Goal: Task Accomplishment & Management: Manage account settings

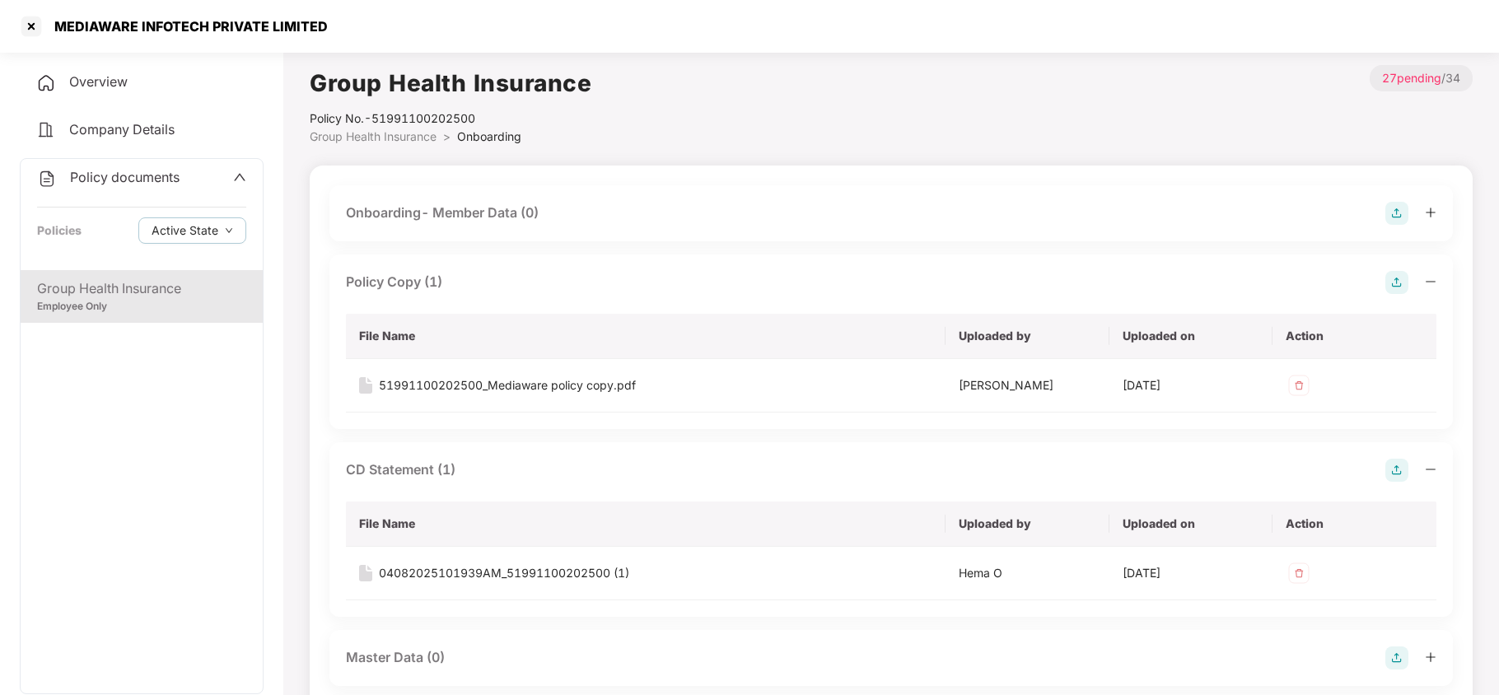
scroll to position [878, 0]
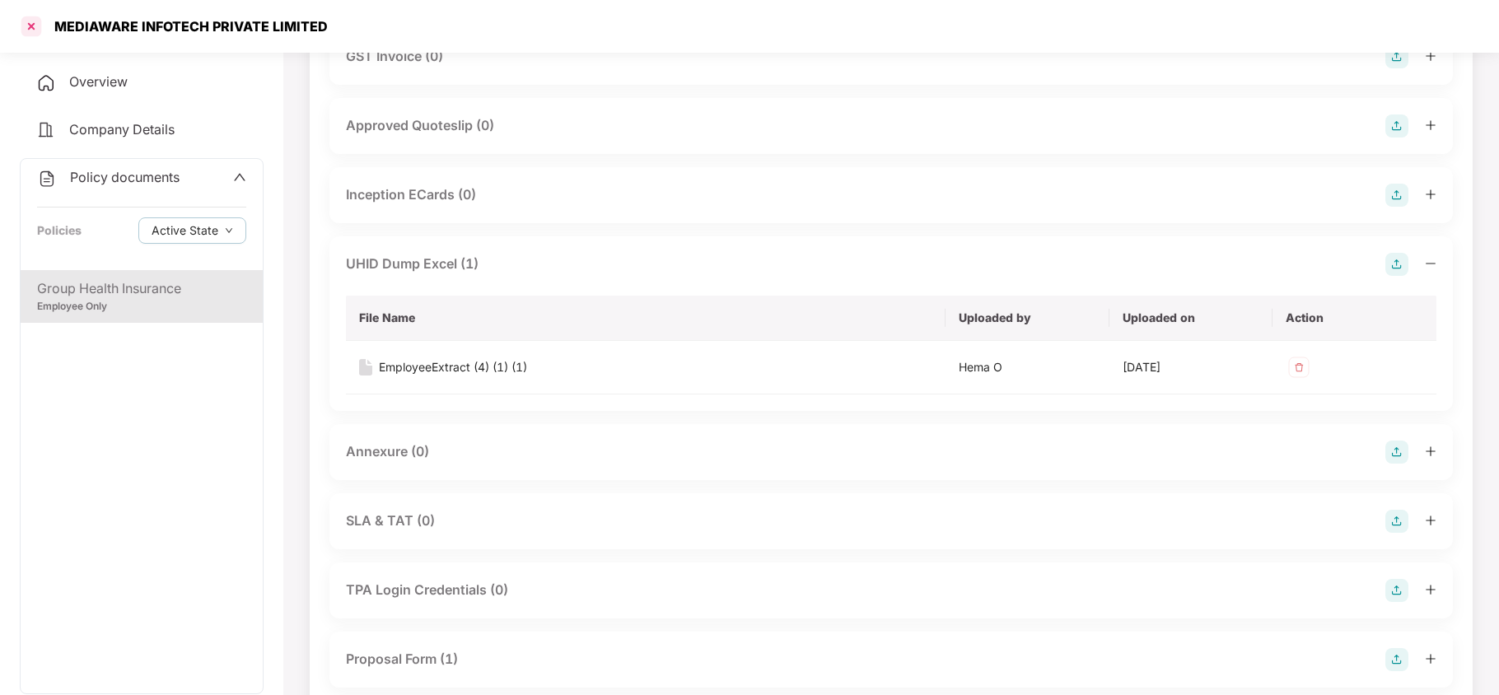
click at [25, 24] on div at bounding box center [31, 26] width 26 height 26
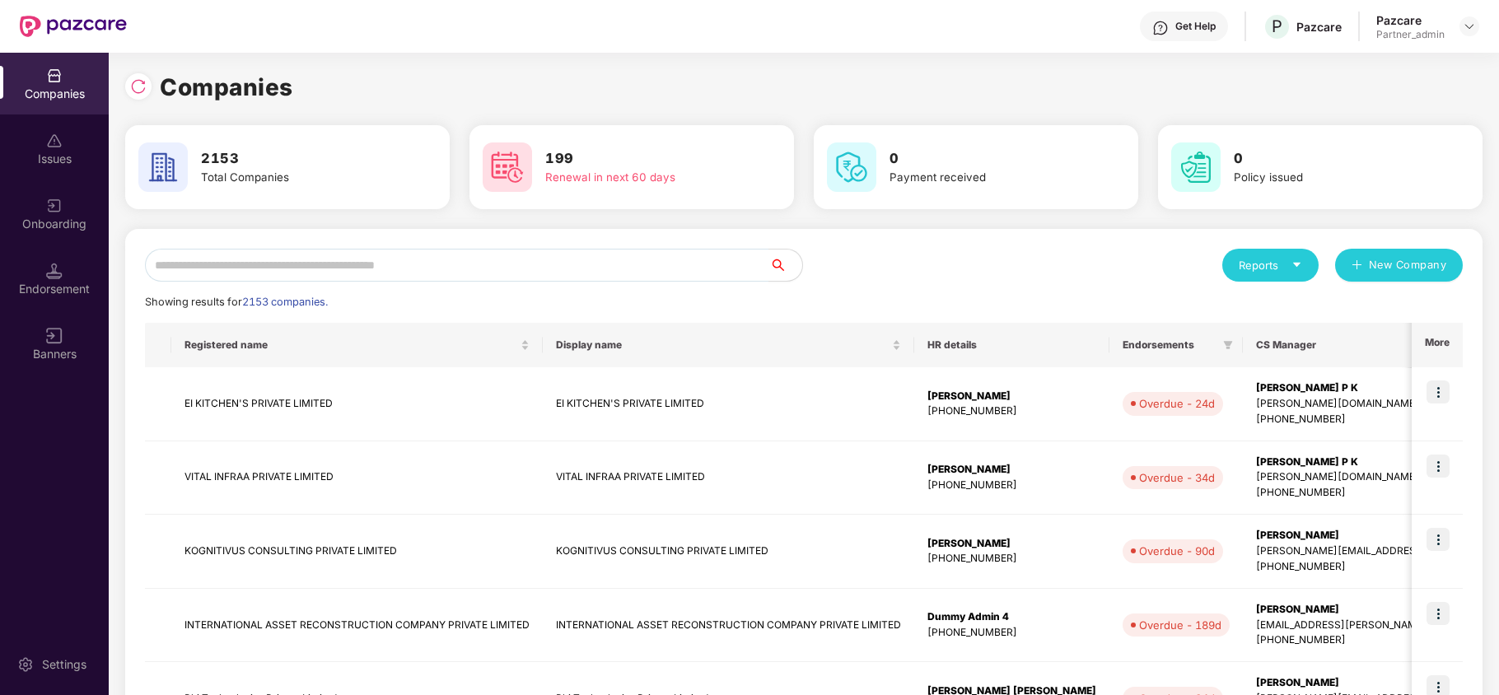
scroll to position [0, 0]
click at [72, 278] on div "Endorsement" at bounding box center [54, 279] width 109 height 62
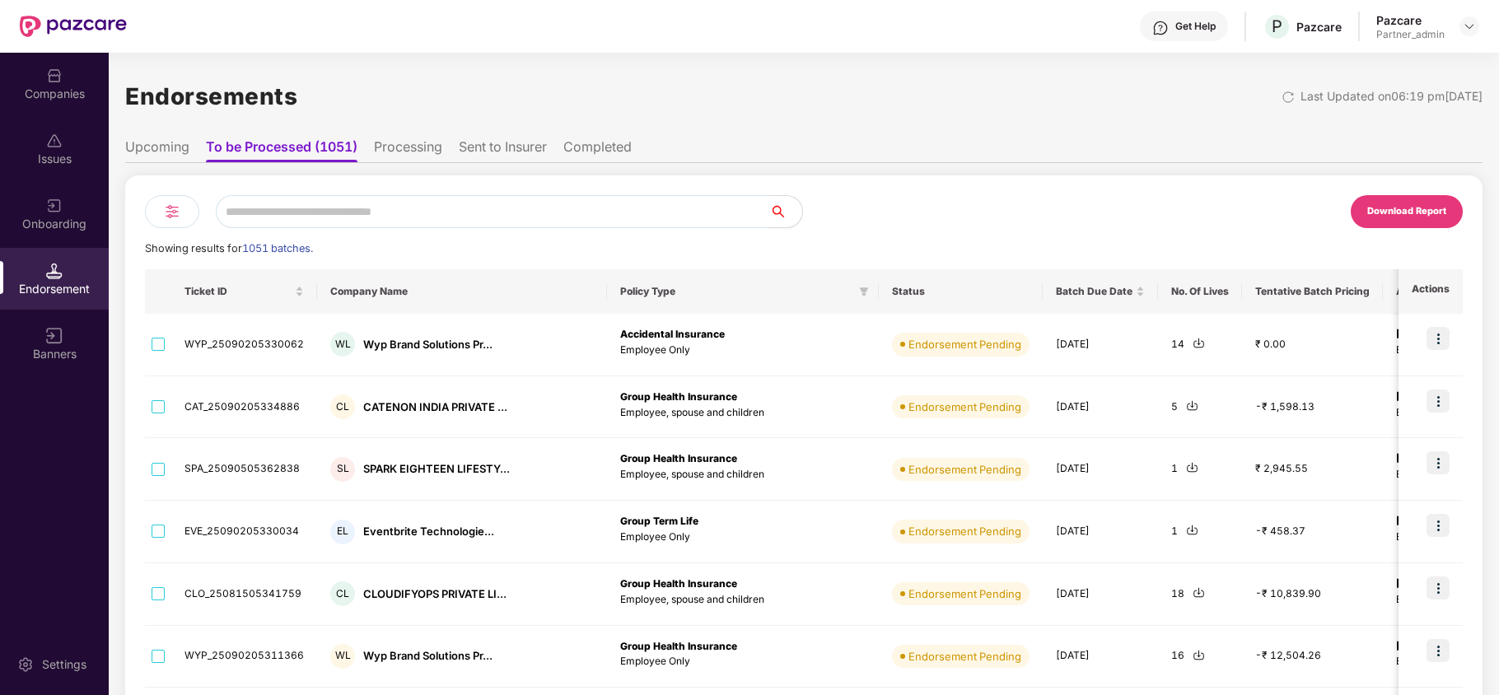
click at [377, 208] on input "text" at bounding box center [493, 211] width 554 height 33
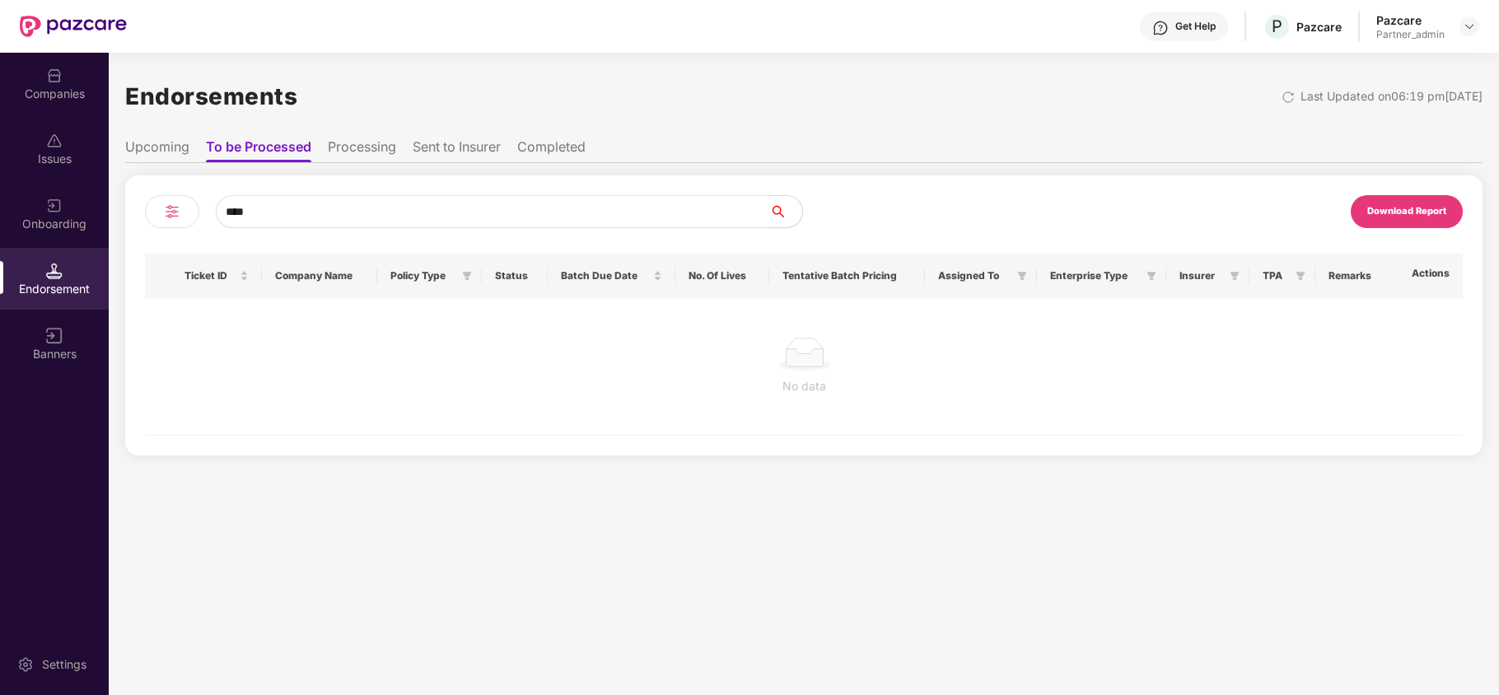
type input "****"
click at [170, 146] on li "Upcoming" at bounding box center [157, 150] width 64 height 24
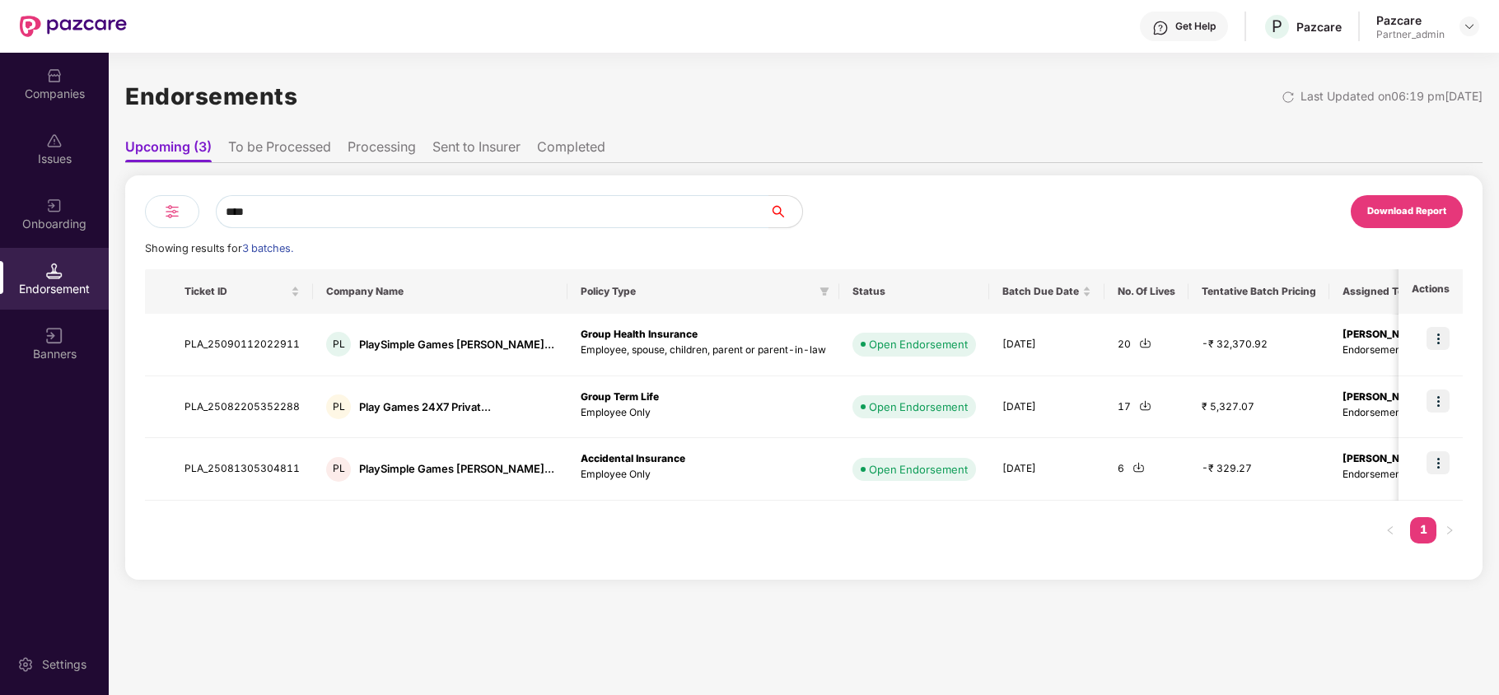
click at [284, 147] on li "To be Processed" at bounding box center [279, 150] width 103 height 24
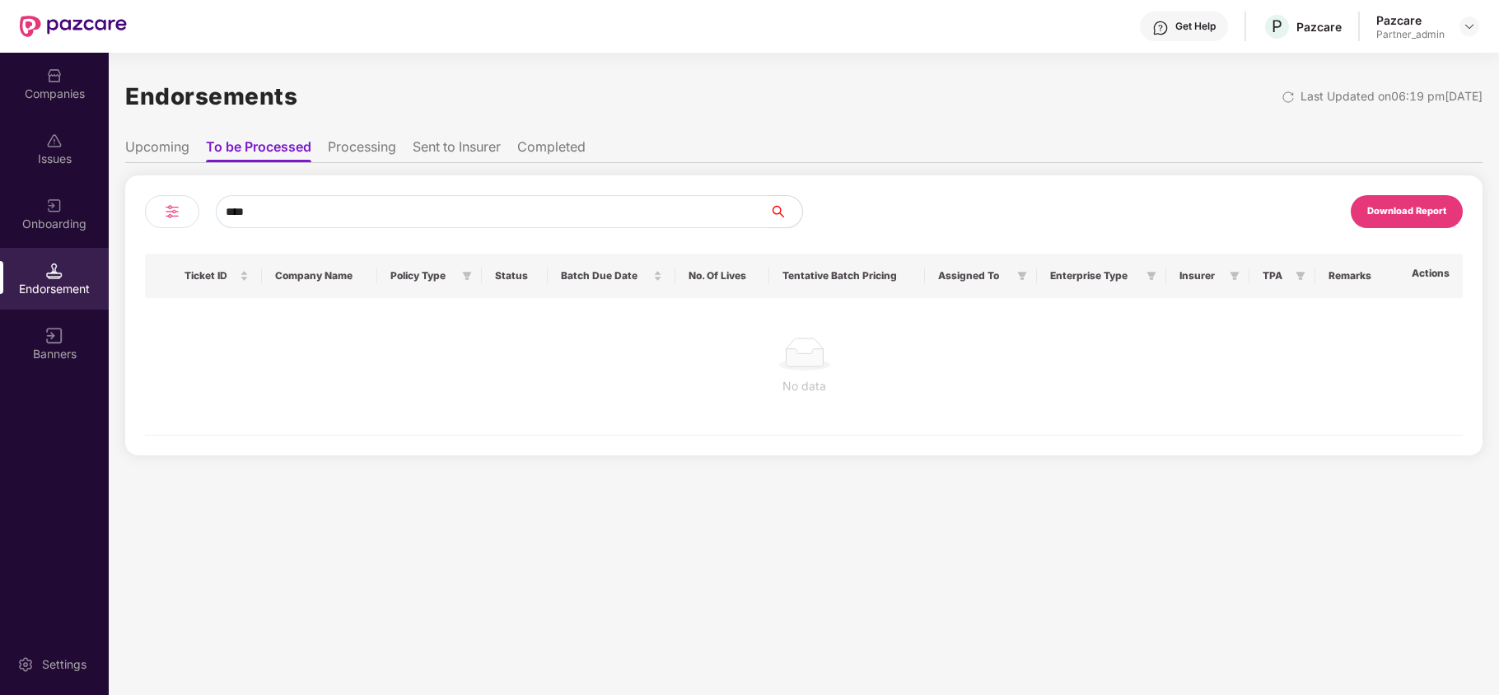
click at [363, 148] on li "Processing" at bounding box center [362, 150] width 68 height 24
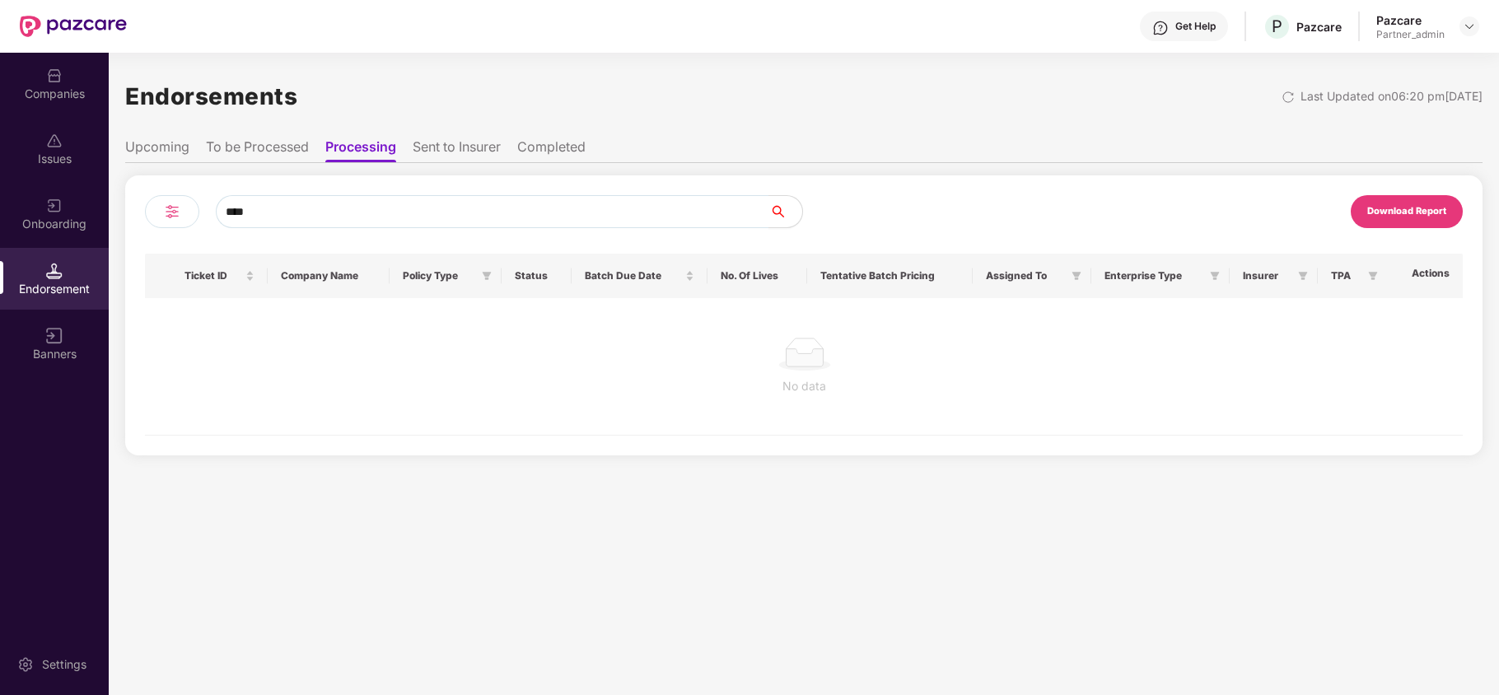
click at [433, 145] on li "Sent to Insurer" at bounding box center [457, 150] width 88 height 24
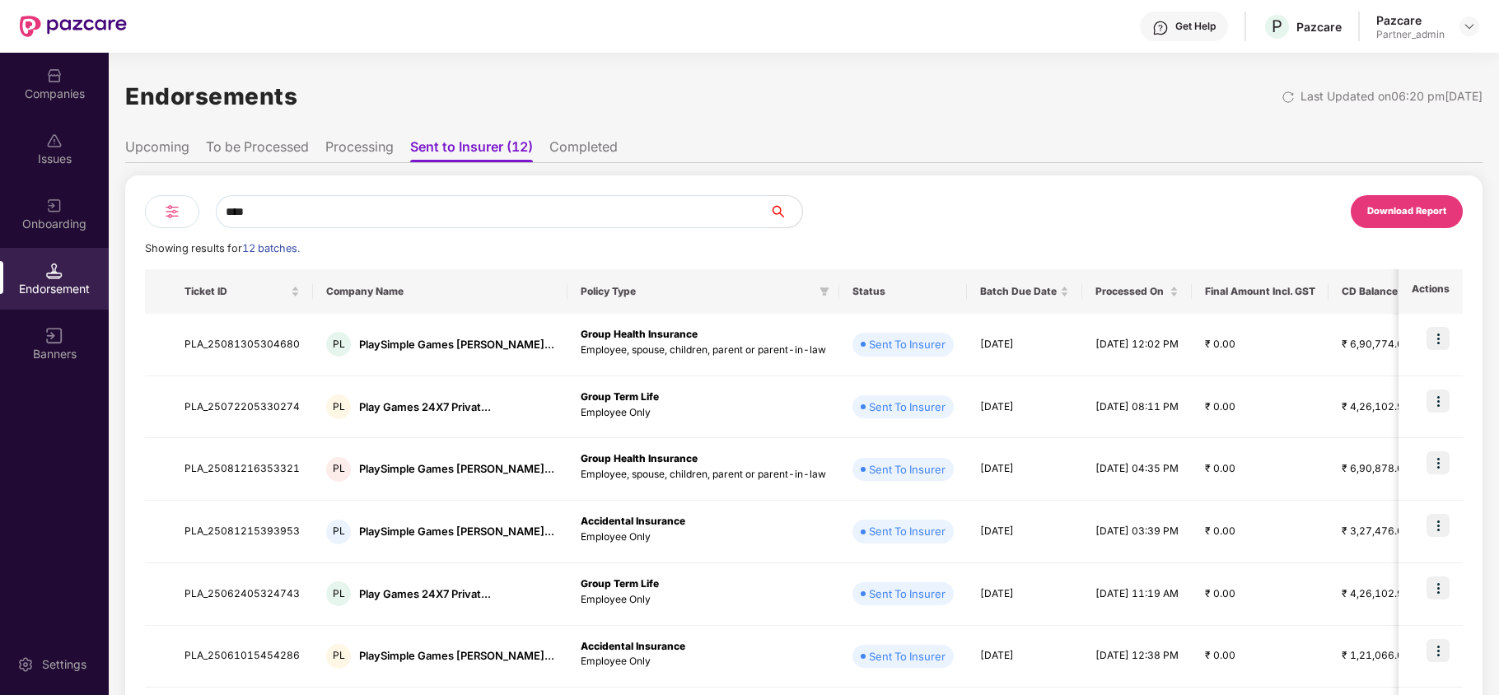
click at [67, 104] on div "Companies" at bounding box center [54, 84] width 109 height 62
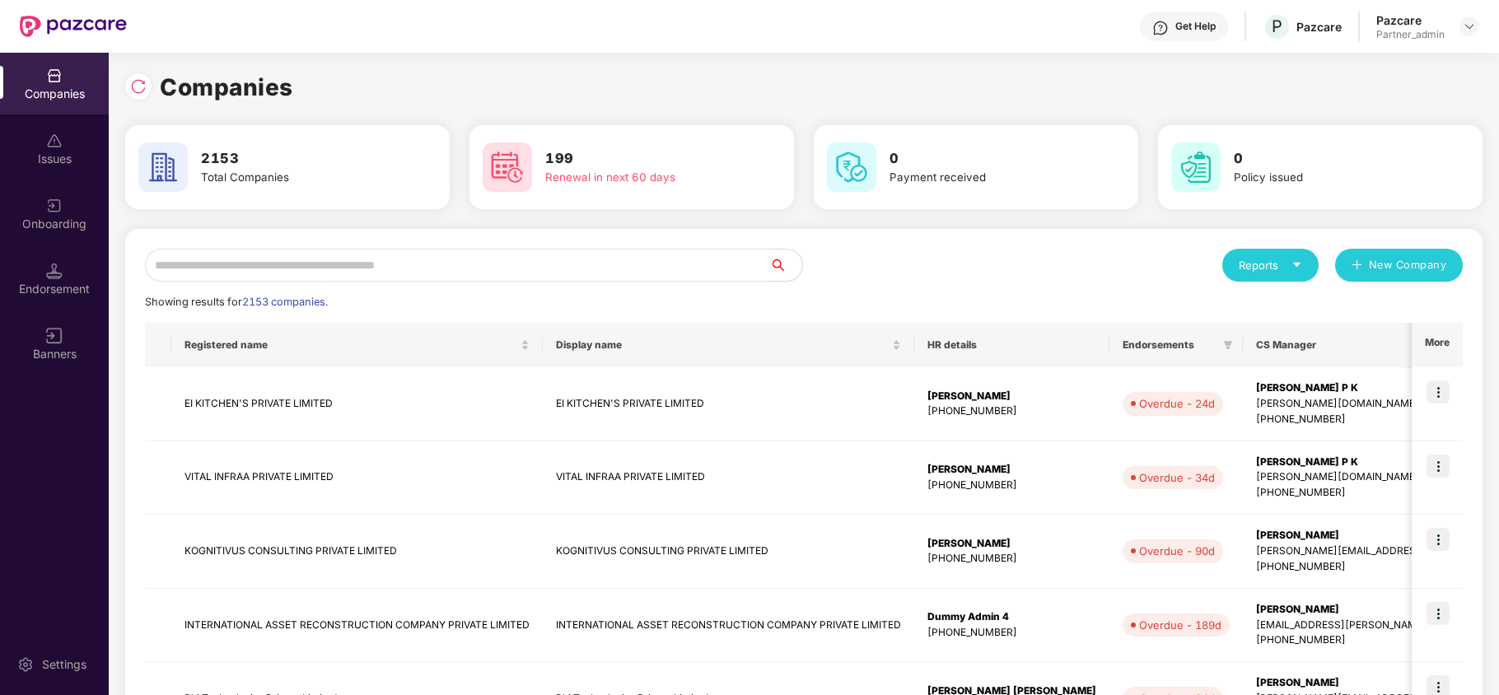
click at [306, 264] on input "text" at bounding box center [457, 265] width 624 height 33
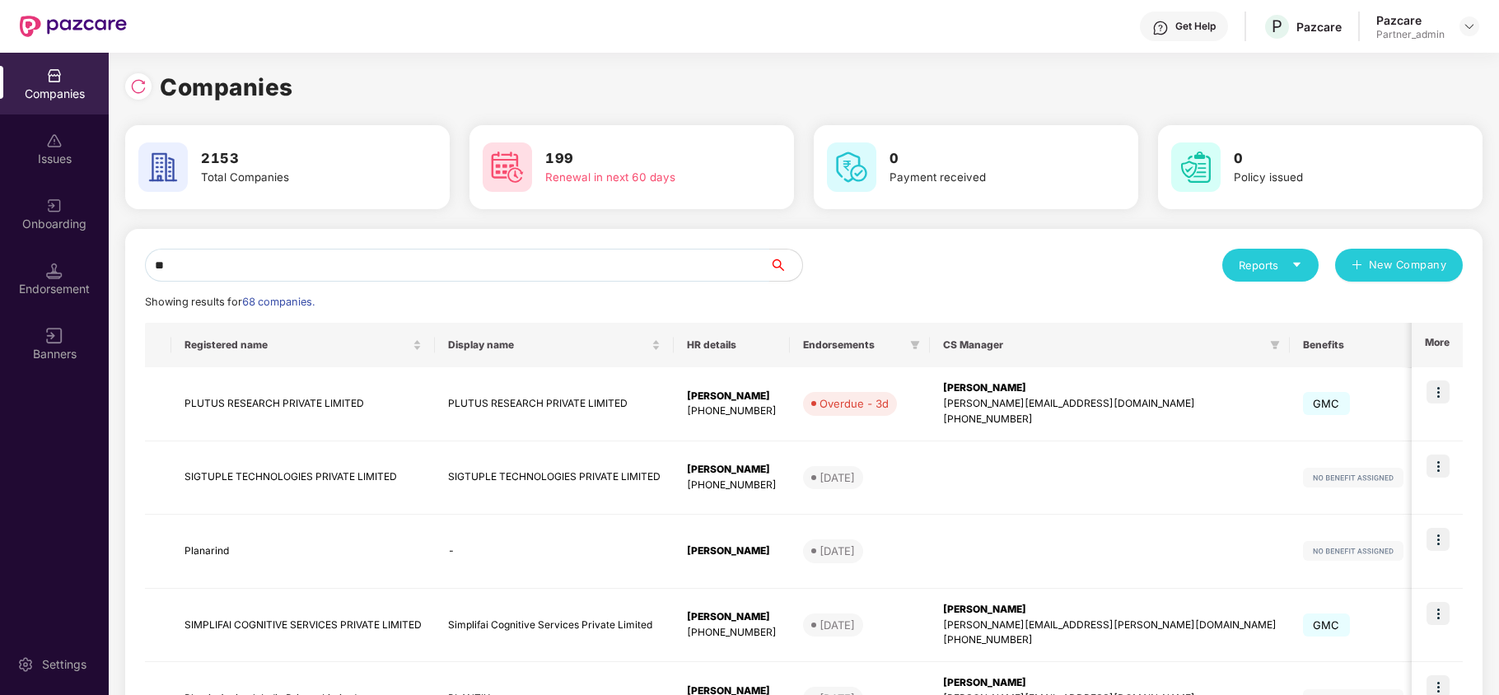
type input "*"
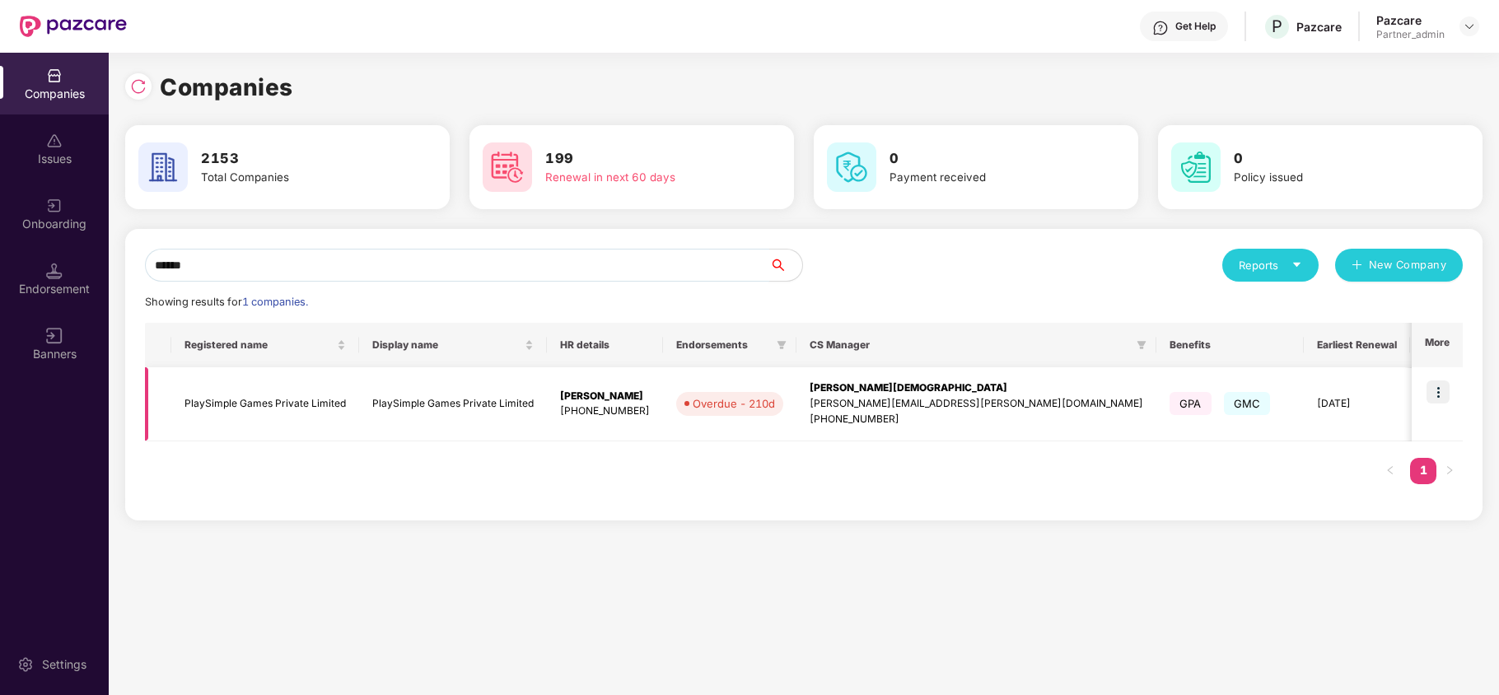
type input "******"
click at [1441, 392] on img at bounding box center [1438, 392] width 23 height 23
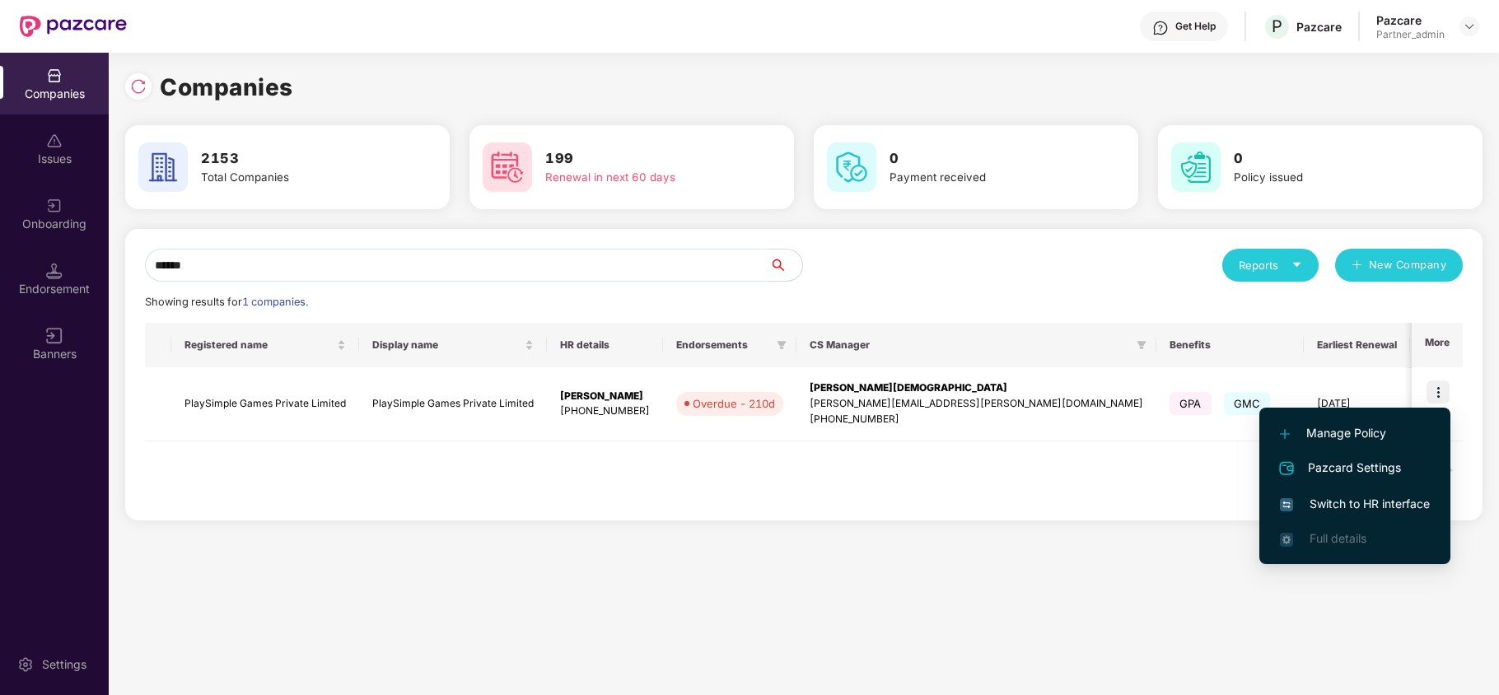
click at [1379, 496] on span "Switch to HR interface" at bounding box center [1355, 504] width 150 height 18
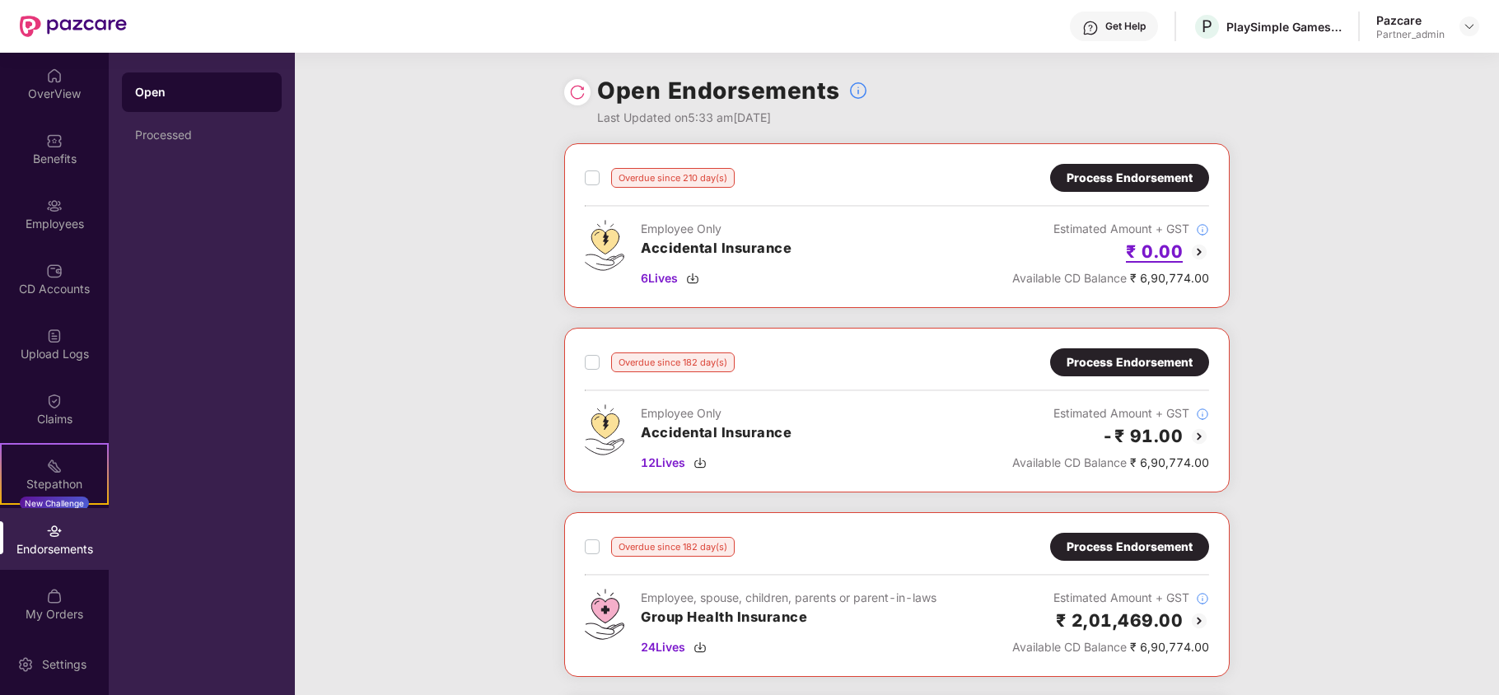
click at [1165, 258] on h2 "₹ 0.00" at bounding box center [1154, 251] width 57 height 27
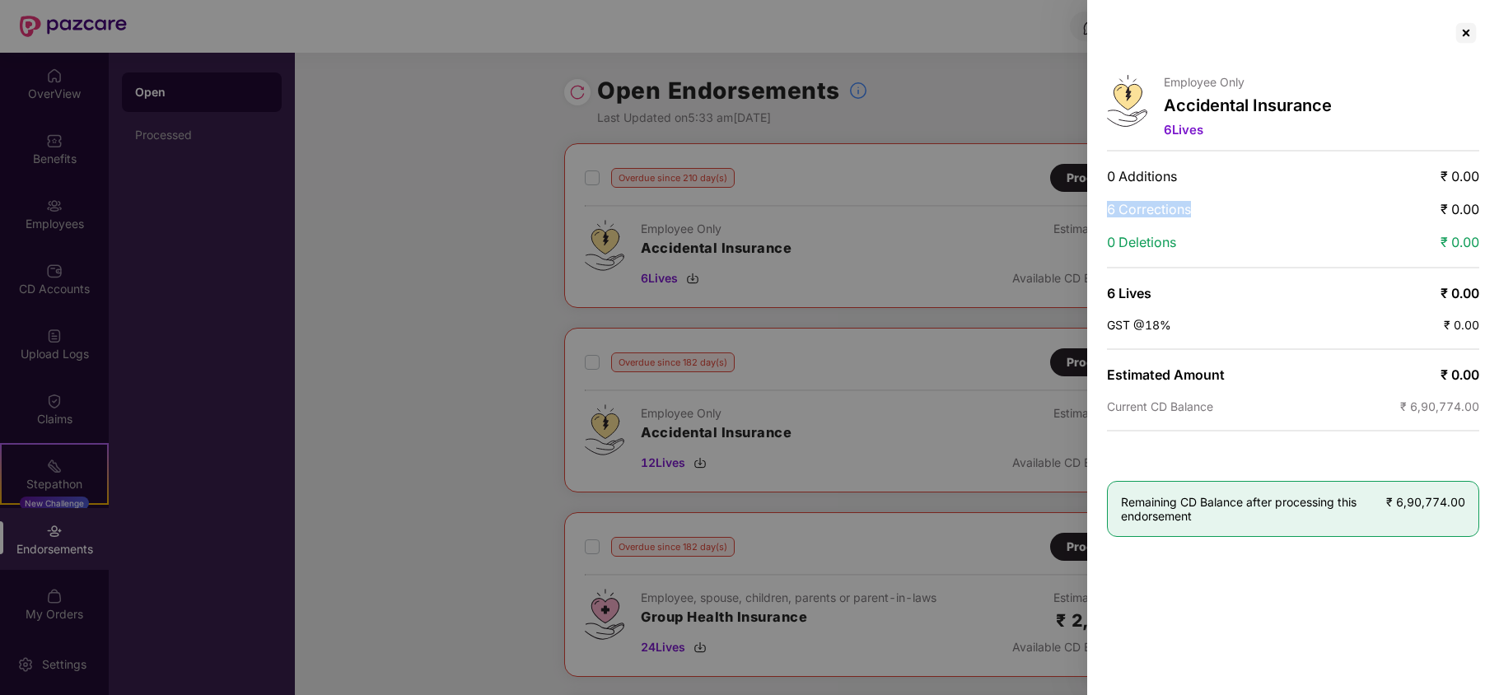
drag, startPoint x: 1107, startPoint y: 217, endPoint x: 1311, endPoint y: 176, distance: 208.4
click at [1287, 189] on div "Employee Only Accidental Insurance 6 Lives 0 Additions ₹ 0.00 6 Corrections ₹ 0…" at bounding box center [1293, 347] width 412 height 695
click at [1464, 36] on div at bounding box center [1466, 33] width 26 height 26
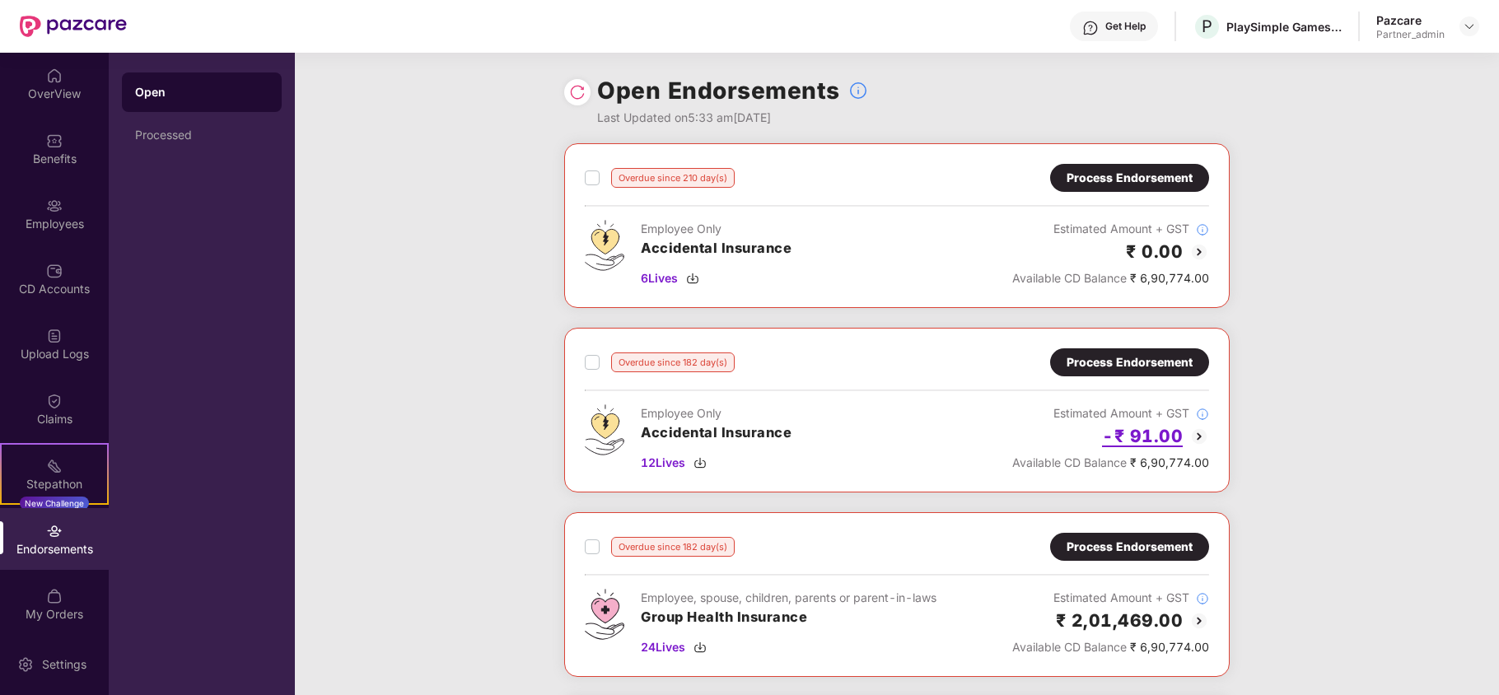
click at [1157, 438] on h2 "-₹ 91.00" at bounding box center [1142, 436] width 81 height 27
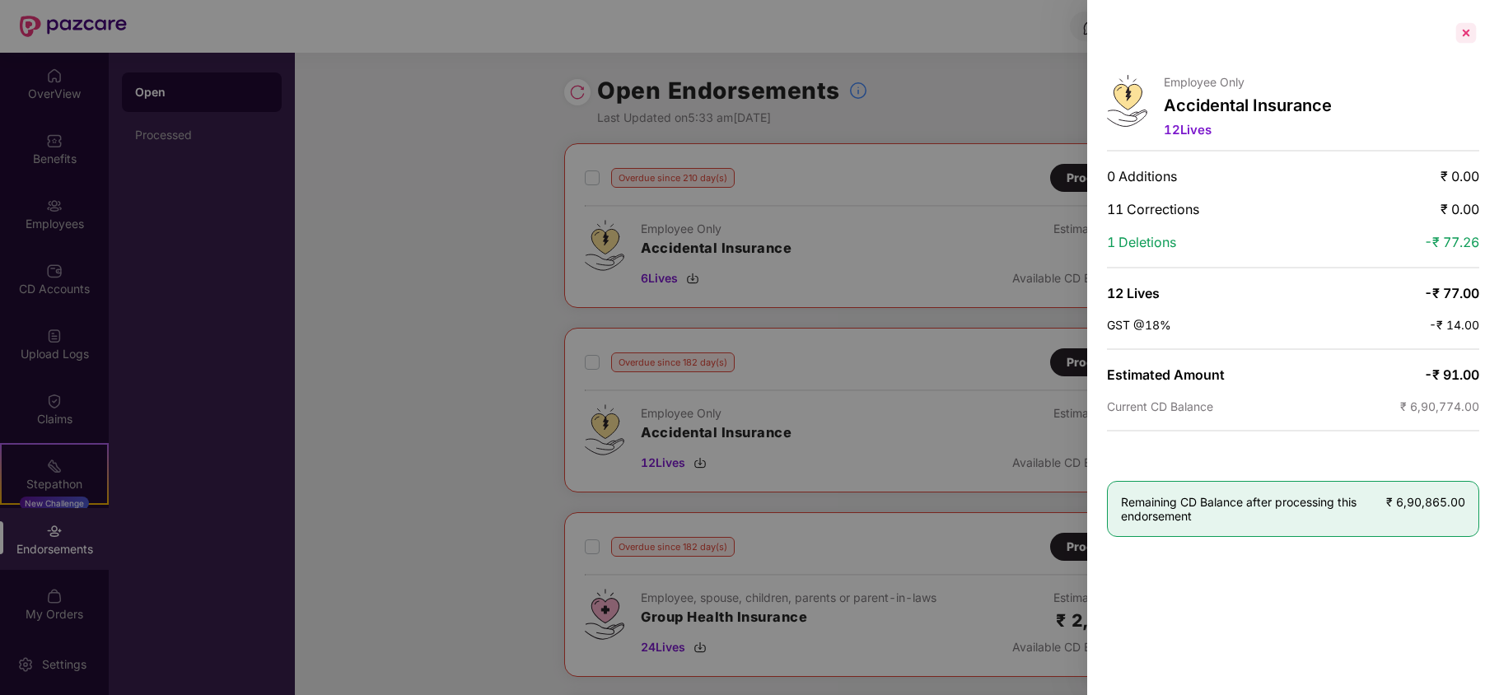
click at [1466, 33] on div at bounding box center [1466, 33] width 26 height 26
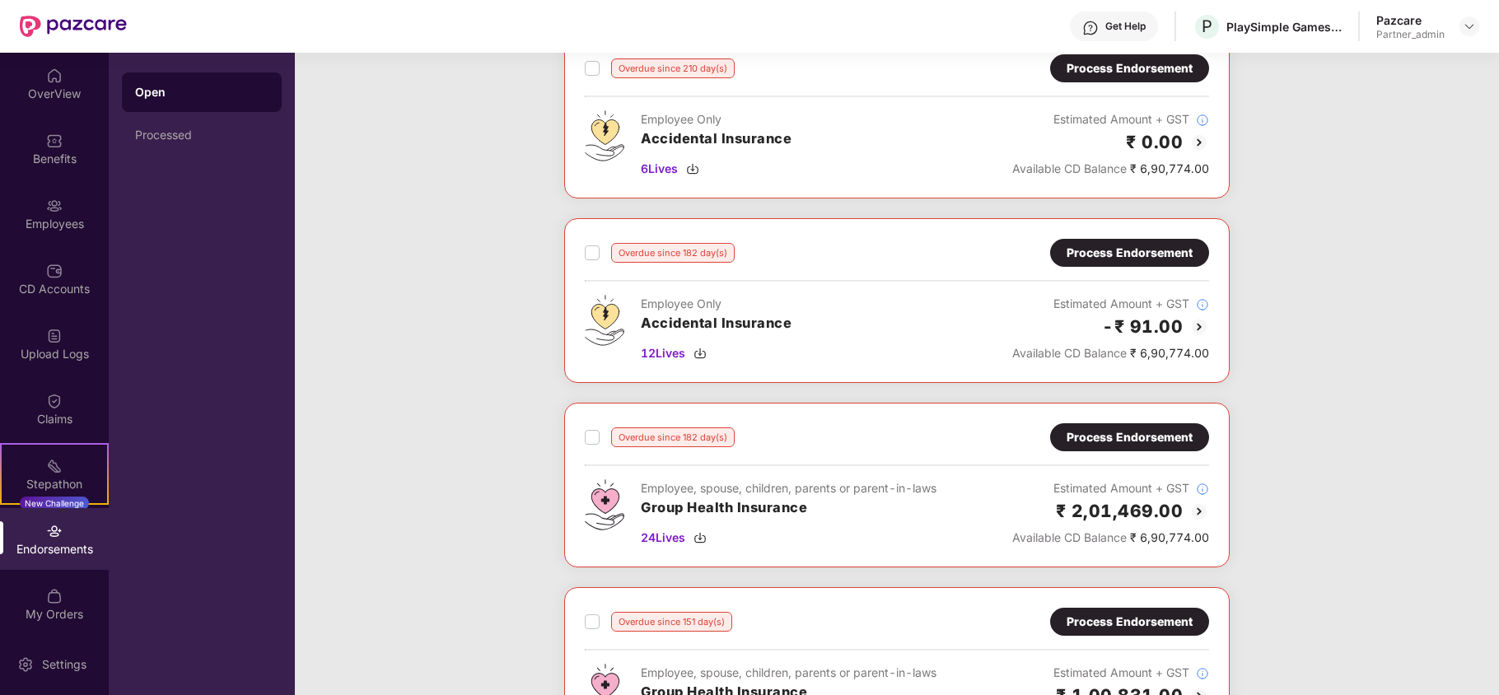
scroll to position [219, 0]
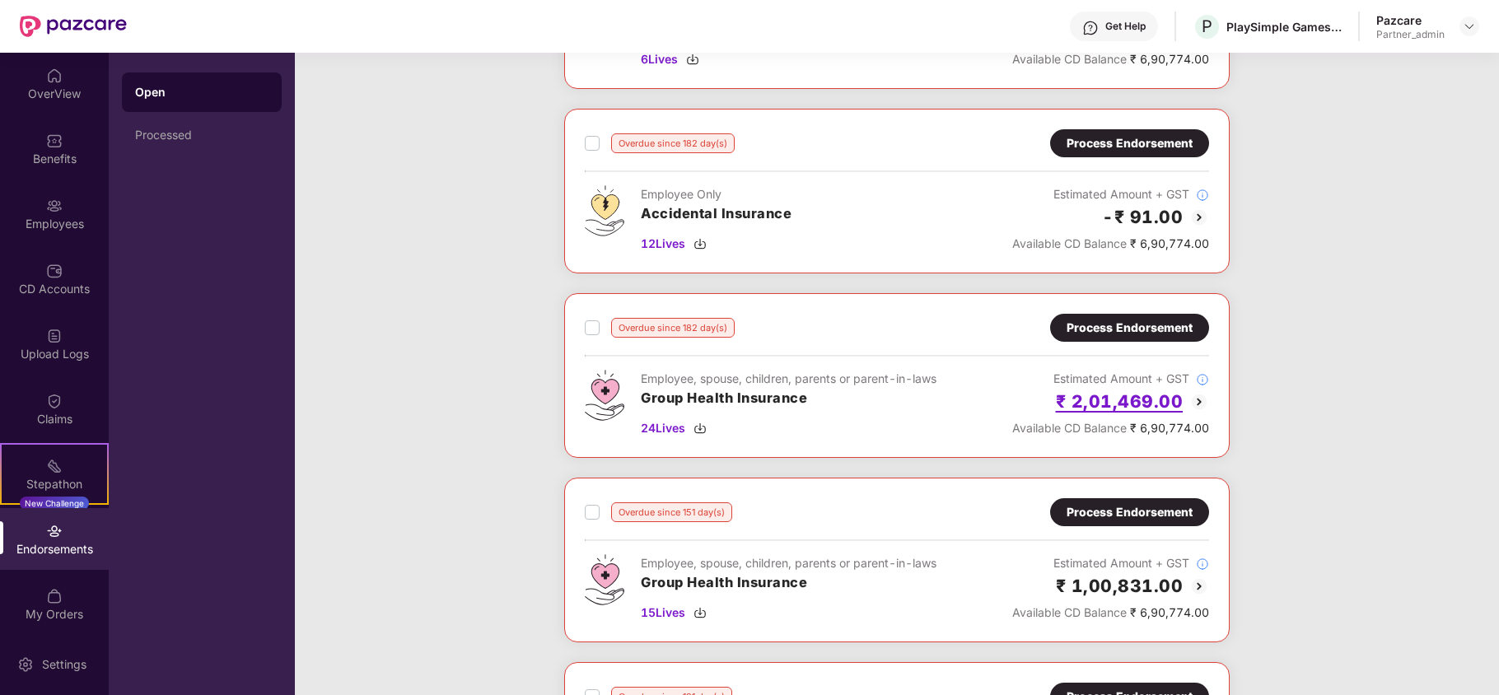
click at [1124, 414] on h2 "₹ 2,01,469.00" at bounding box center [1120, 401] width 128 height 27
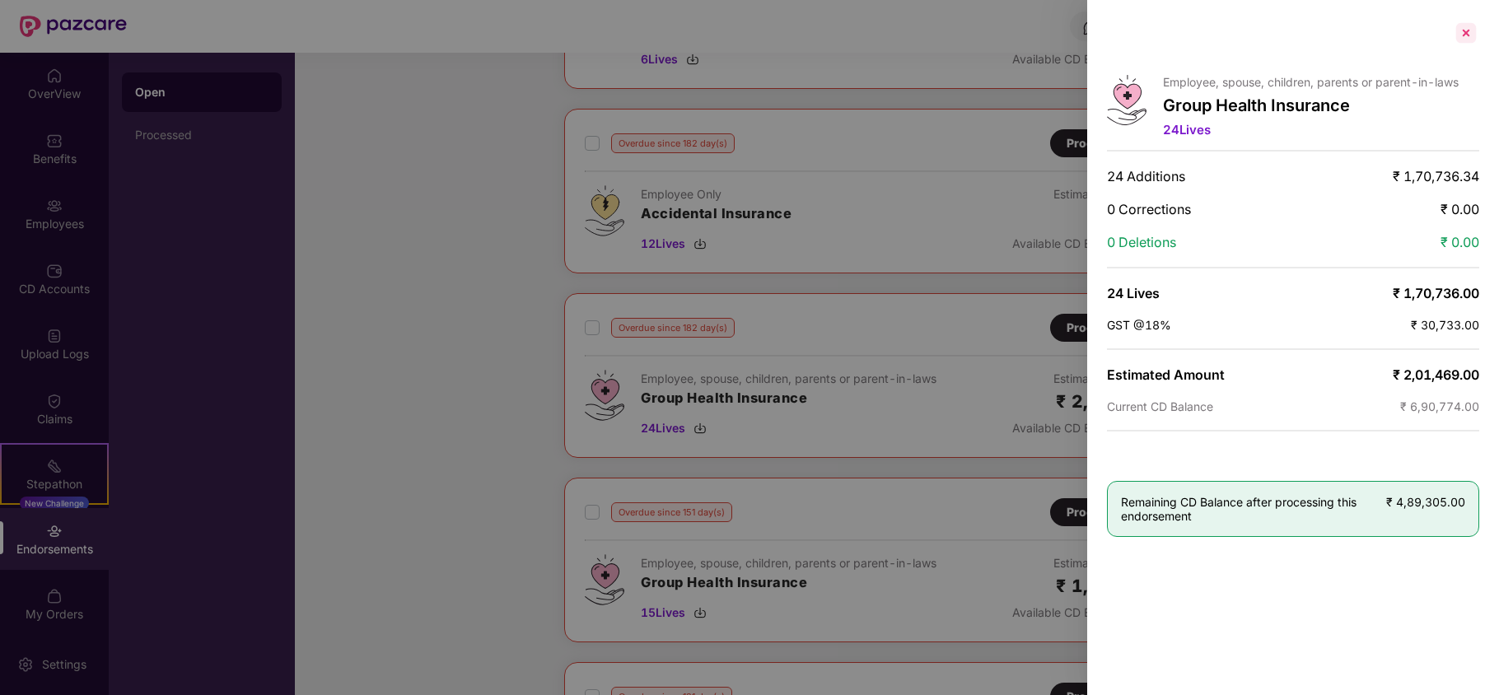
click at [1460, 35] on div at bounding box center [1466, 33] width 26 height 26
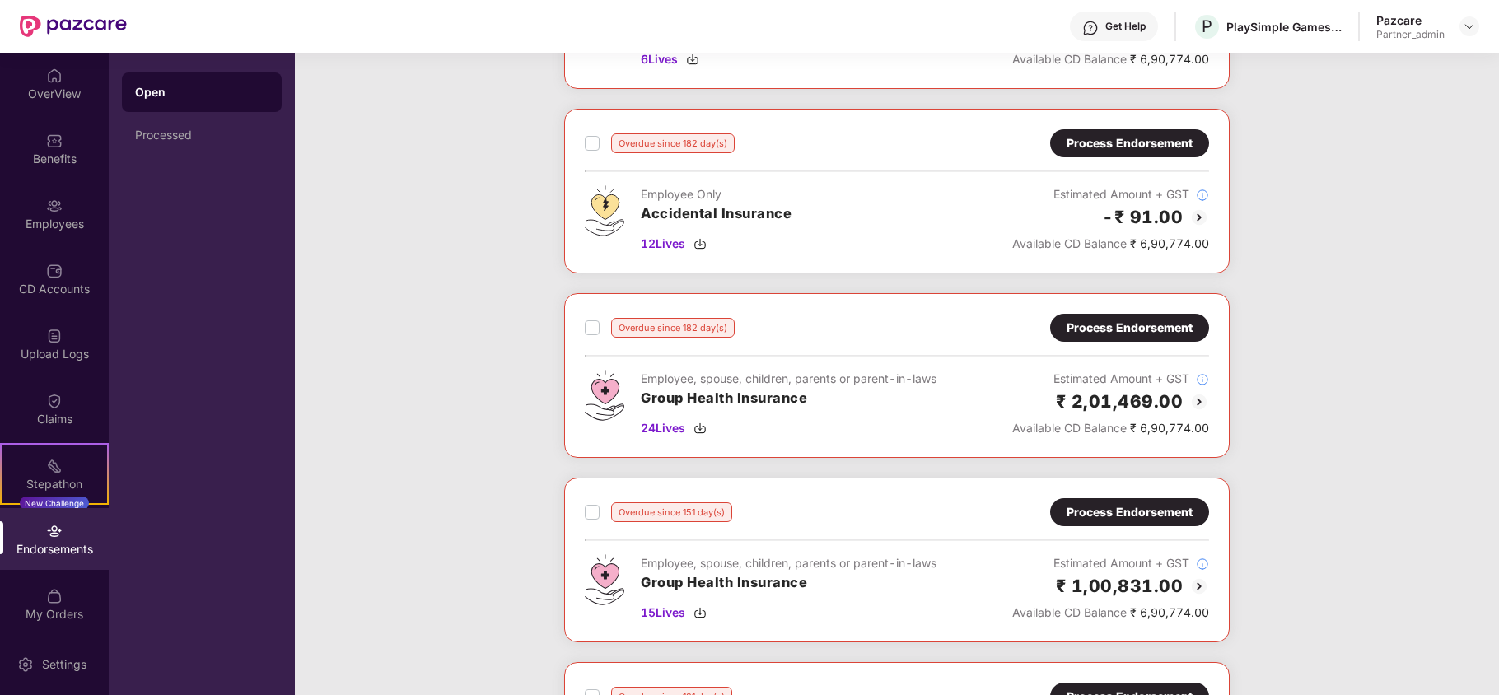
click at [1105, 324] on div "Process Endorsement" at bounding box center [1130, 328] width 126 height 18
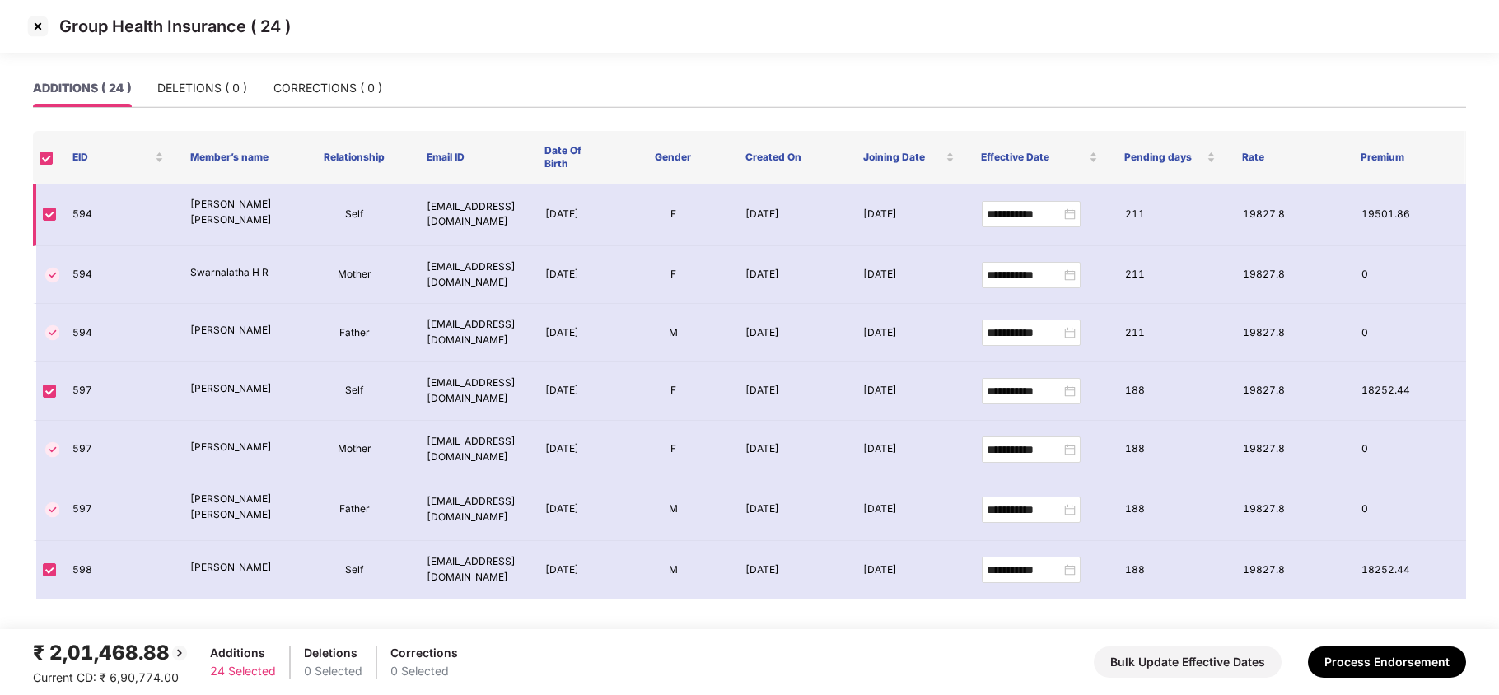
click at [79, 213] on td "594" at bounding box center [118, 215] width 118 height 63
copy td "594"
click at [206, 208] on p "[PERSON_NAME] [PERSON_NAME]" at bounding box center [235, 212] width 91 height 31
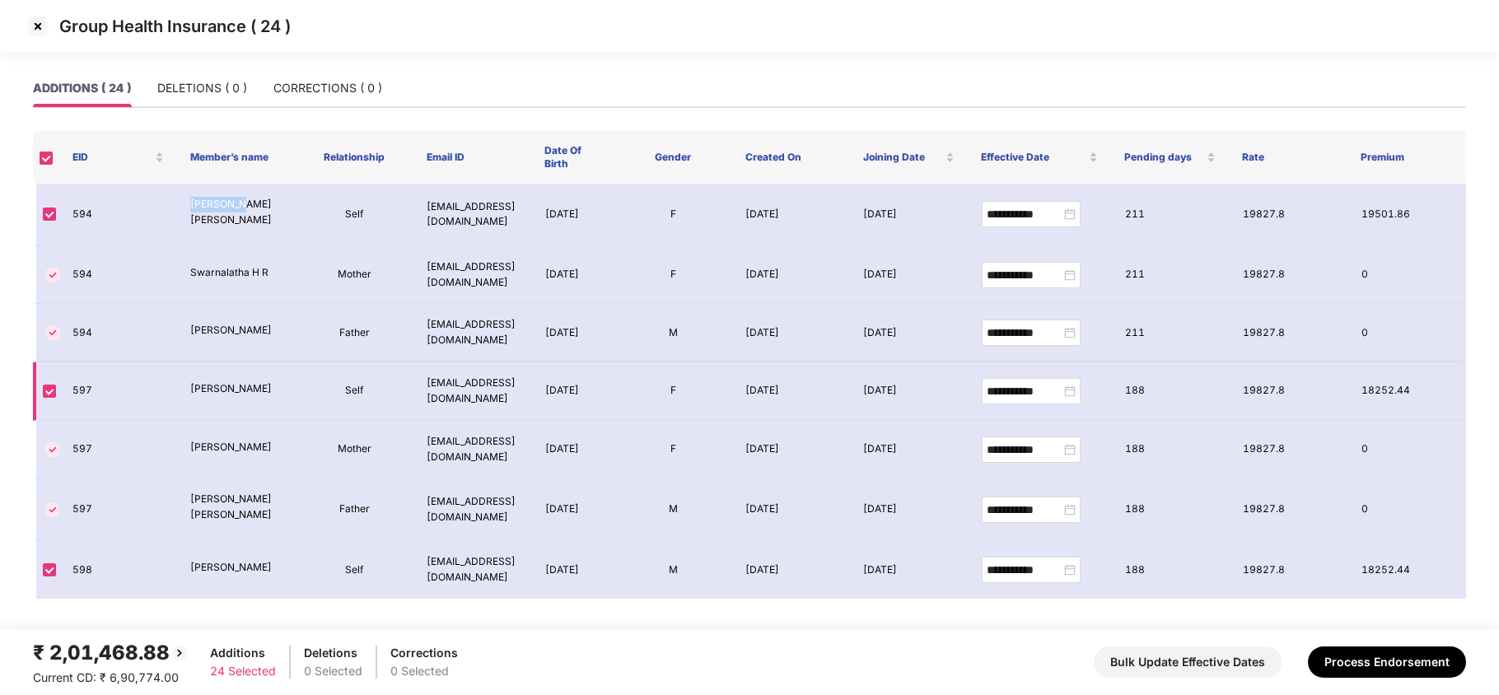
copy p "[PERSON_NAME]"
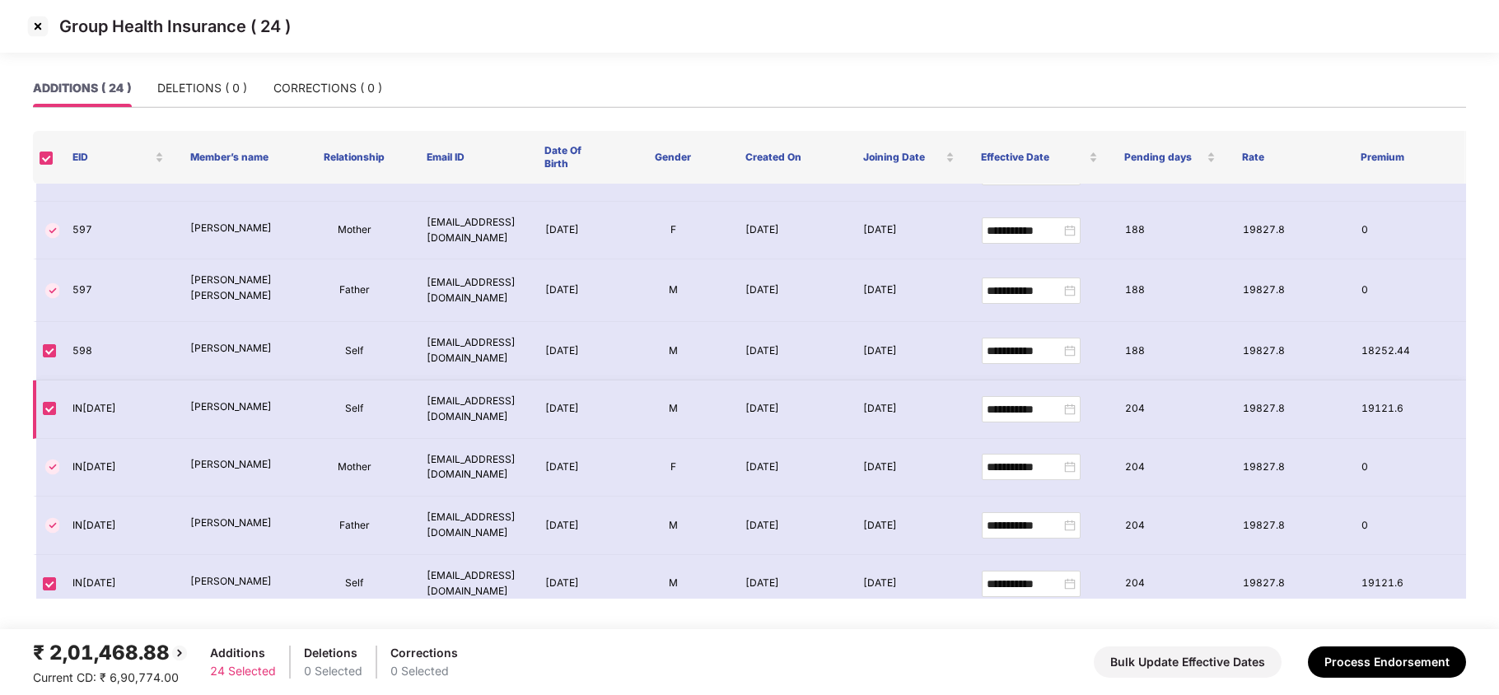
click at [212, 402] on p "[PERSON_NAME]" at bounding box center [235, 408] width 91 height 16
copy p "[PERSON_NAME]"
click at [86, 409] on td "IN[DATE]" at bounding box center [118, 410] width 118 height 58
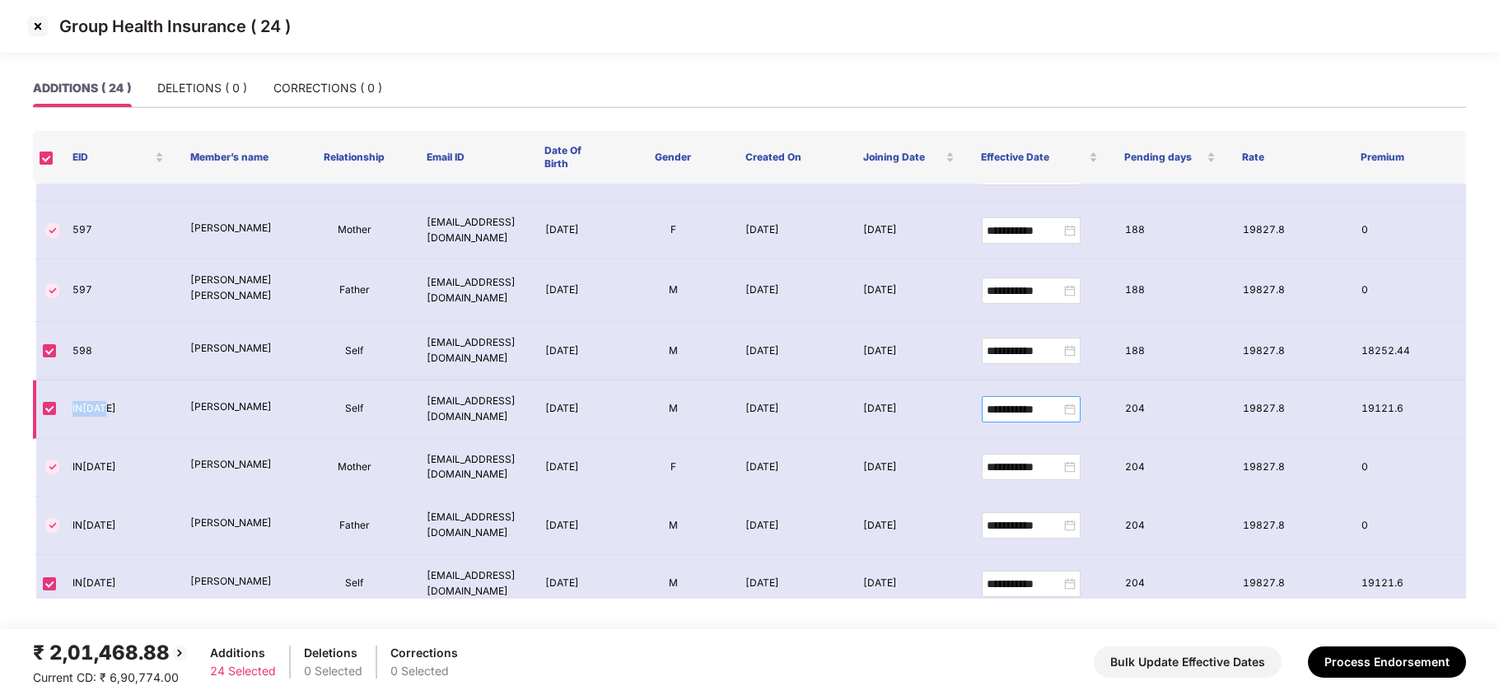
copy td "IN[DATE]"
click at [33, 30] on img at bounding box center [38, 26] width 26 height 26
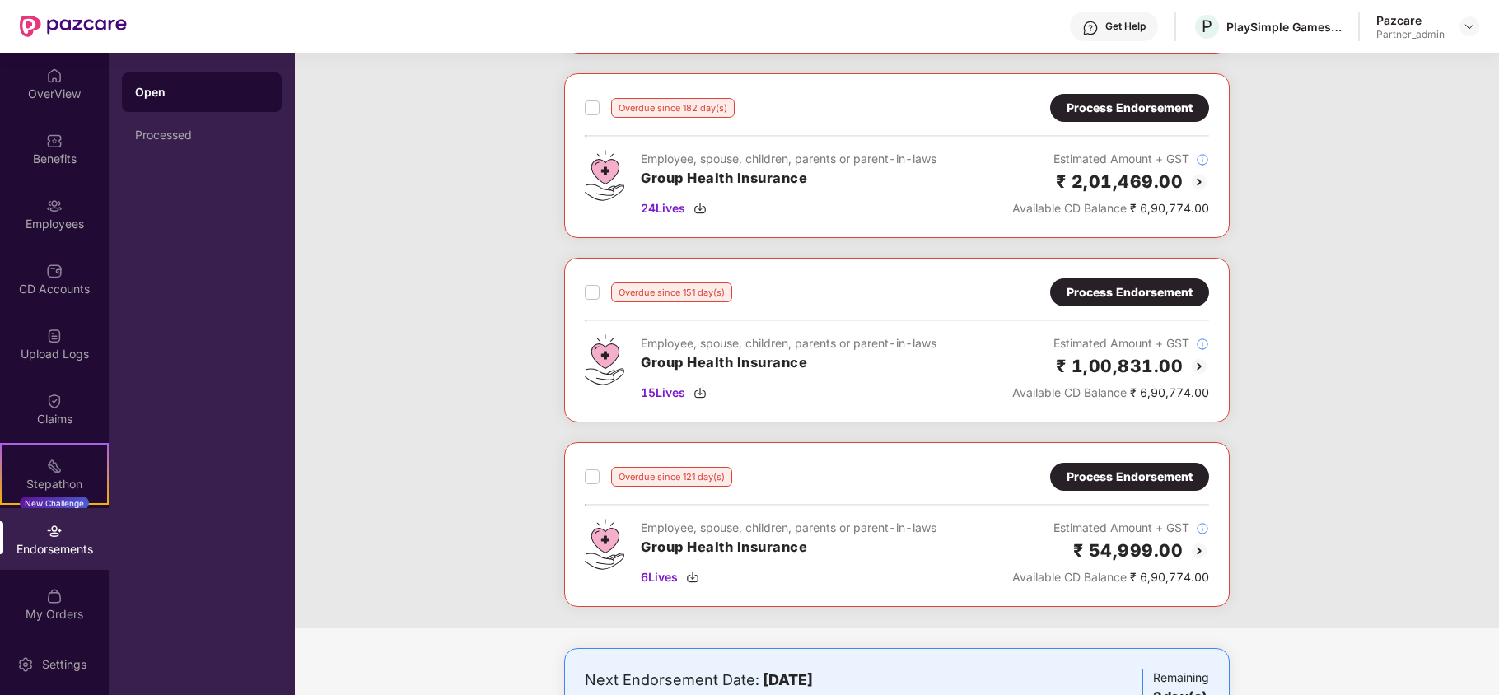
scroll to position [549, 0]
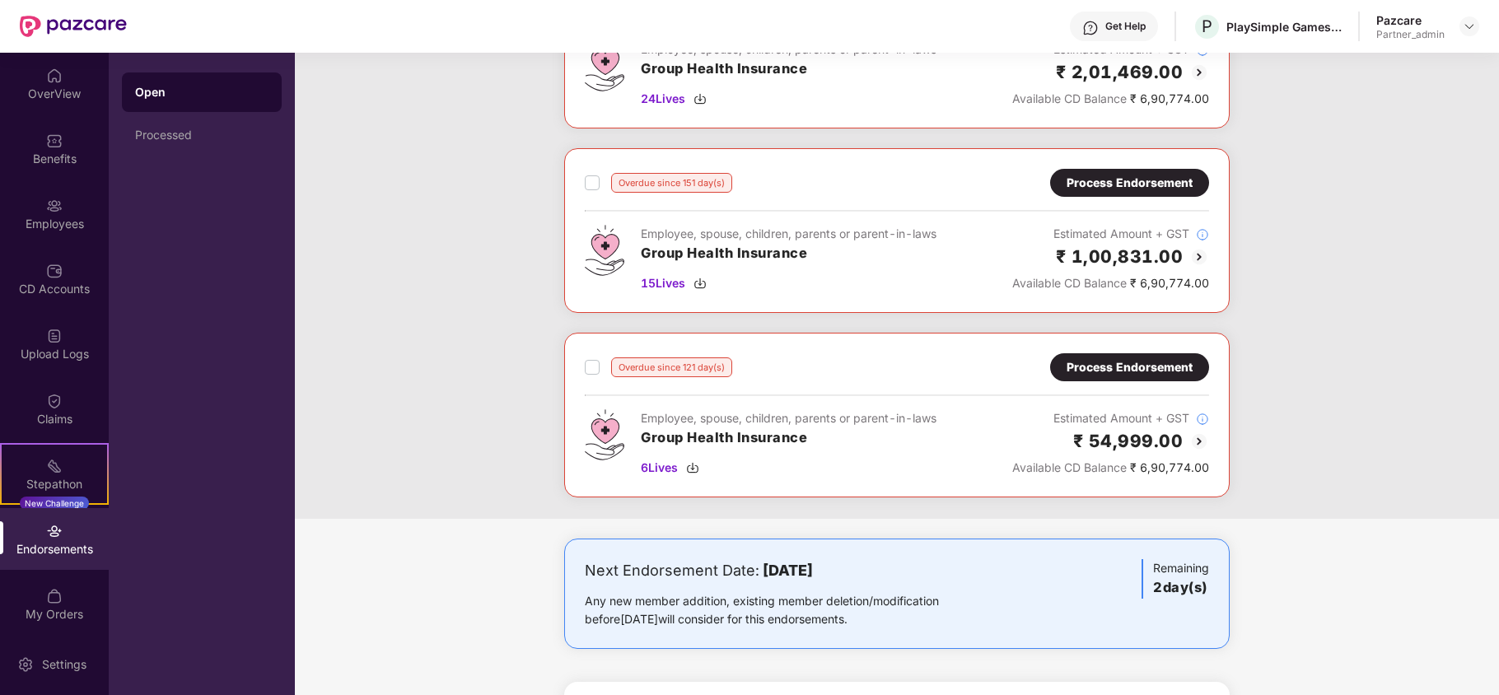
click at [1115, 185] on div "Process Endorsement" at bounding box center [1130, 183] width 126 height 18
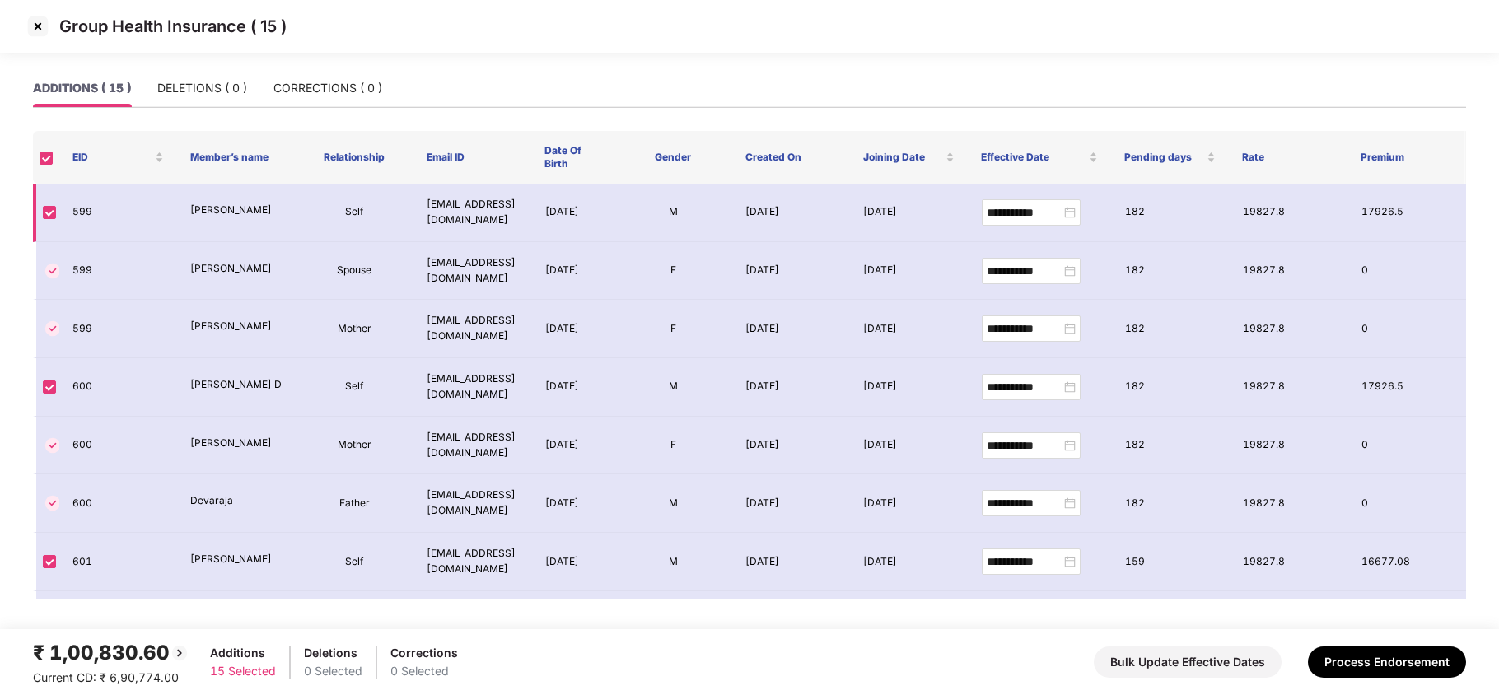
click at [87, 214] on td "599" at bounding box center [118, 213] width 118 height 58
copy td "599"
click at [206, 208] on p "[PERSON_NAME]" at bounding box center [235, 211] width 91 height 16
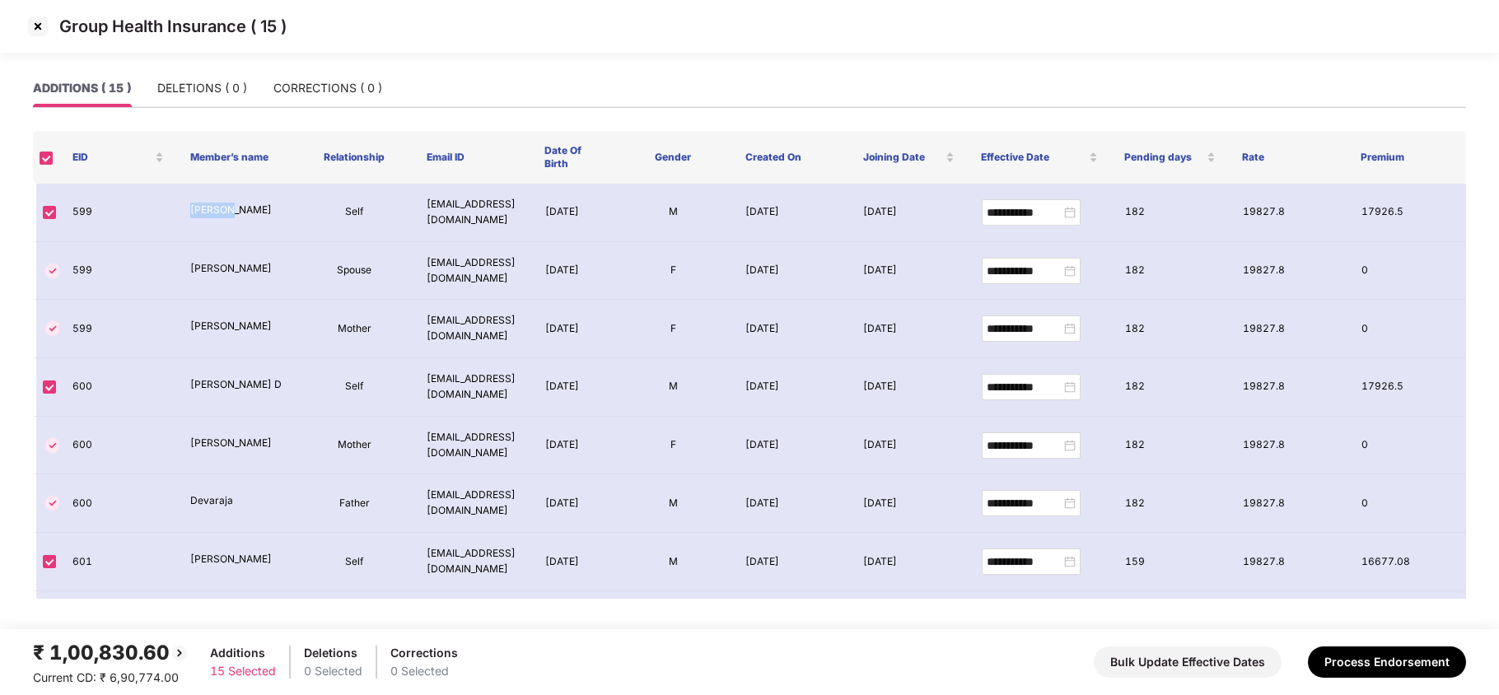
copy p "Manish"
click at [44, 24] on img at bounding box center [38, 26] width 26 height 26
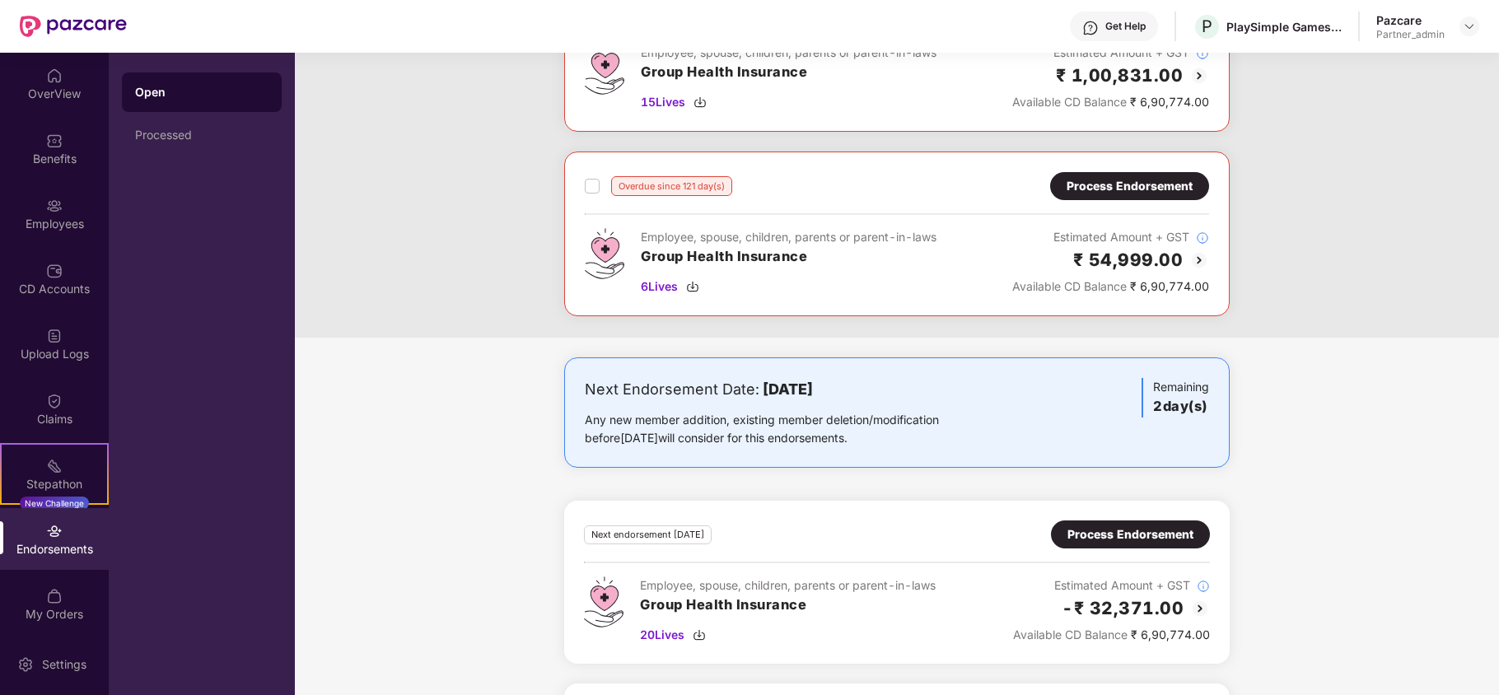
scroll to position [769, 0]
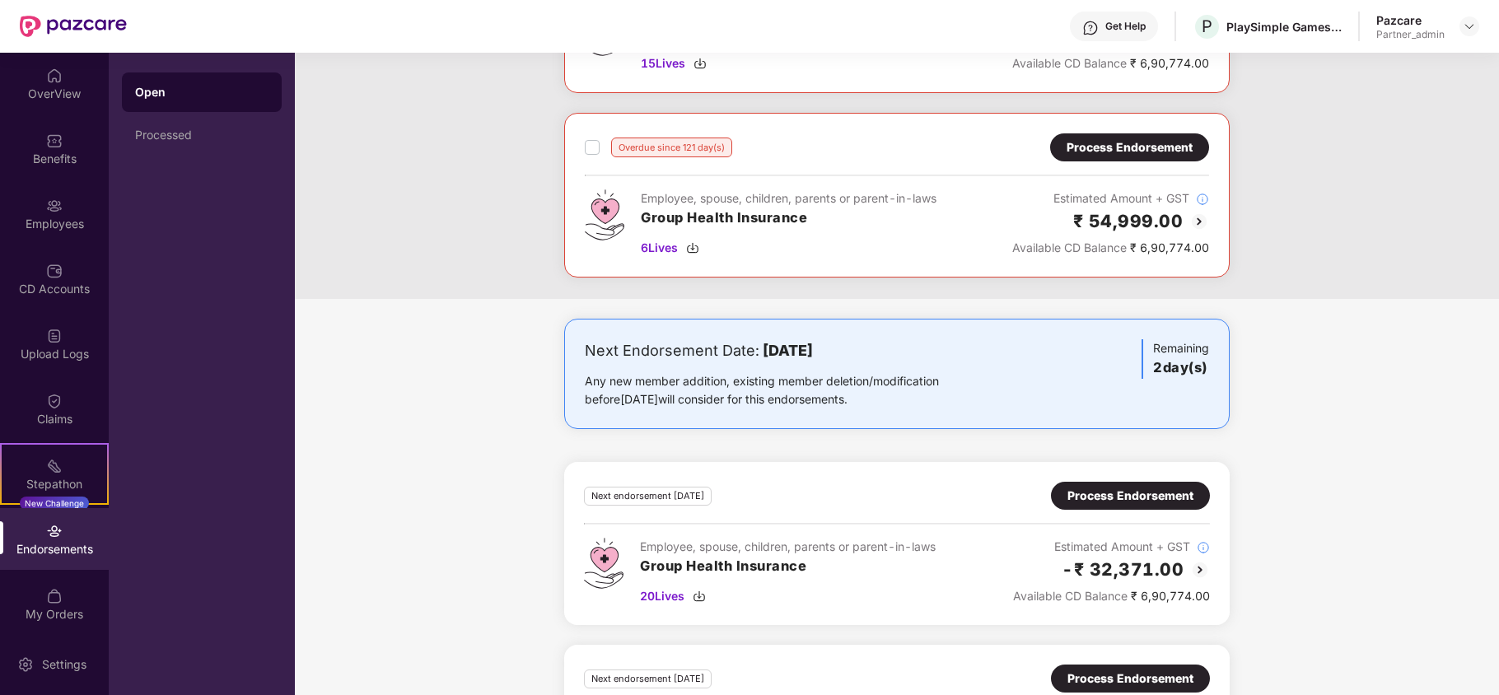
click at [1114, 152] on div "Process Endorsement" at bounding box center [1130, 147] width 126 height 18
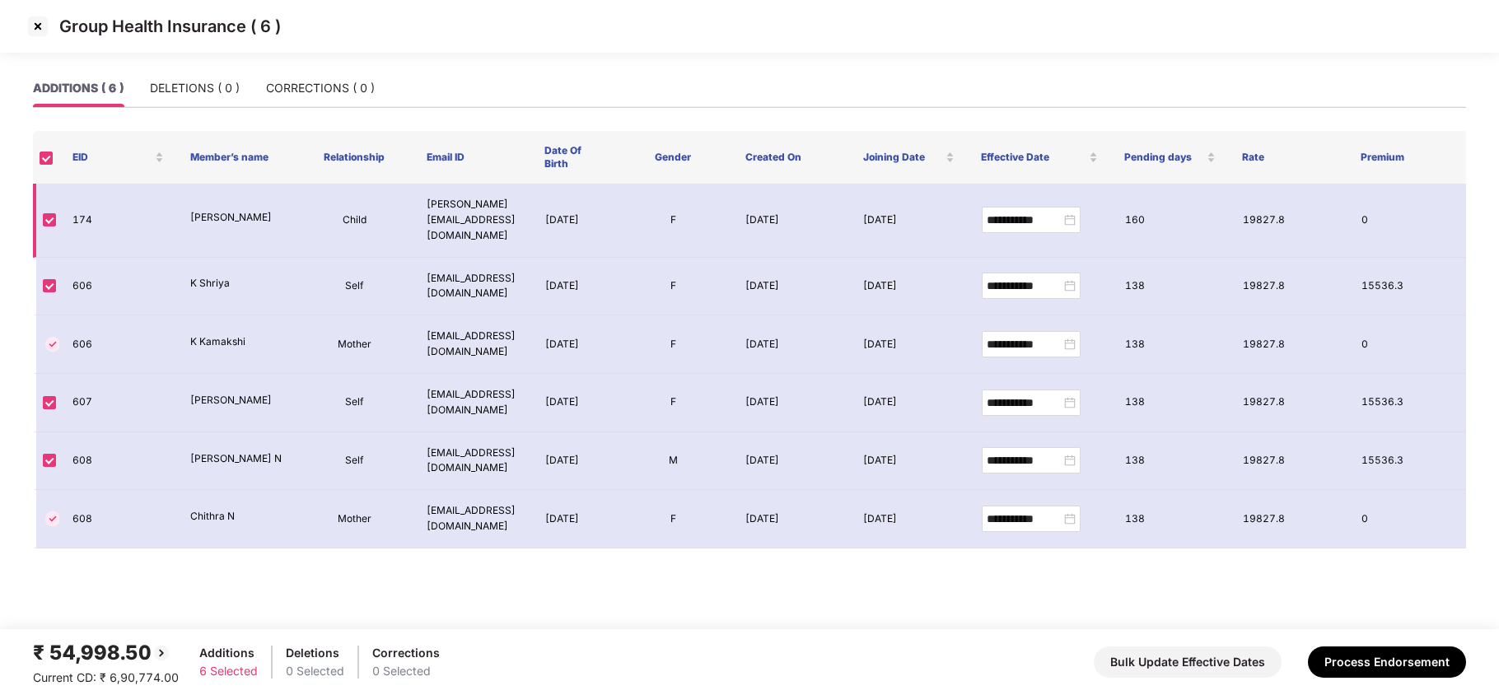
click at [82, 206] on td "174" at bounding box center [118, 221] width 118 height 74
copy td "174"
click at [83, 269] on td "606" at bounding box center [118, 287] width 118 height 58
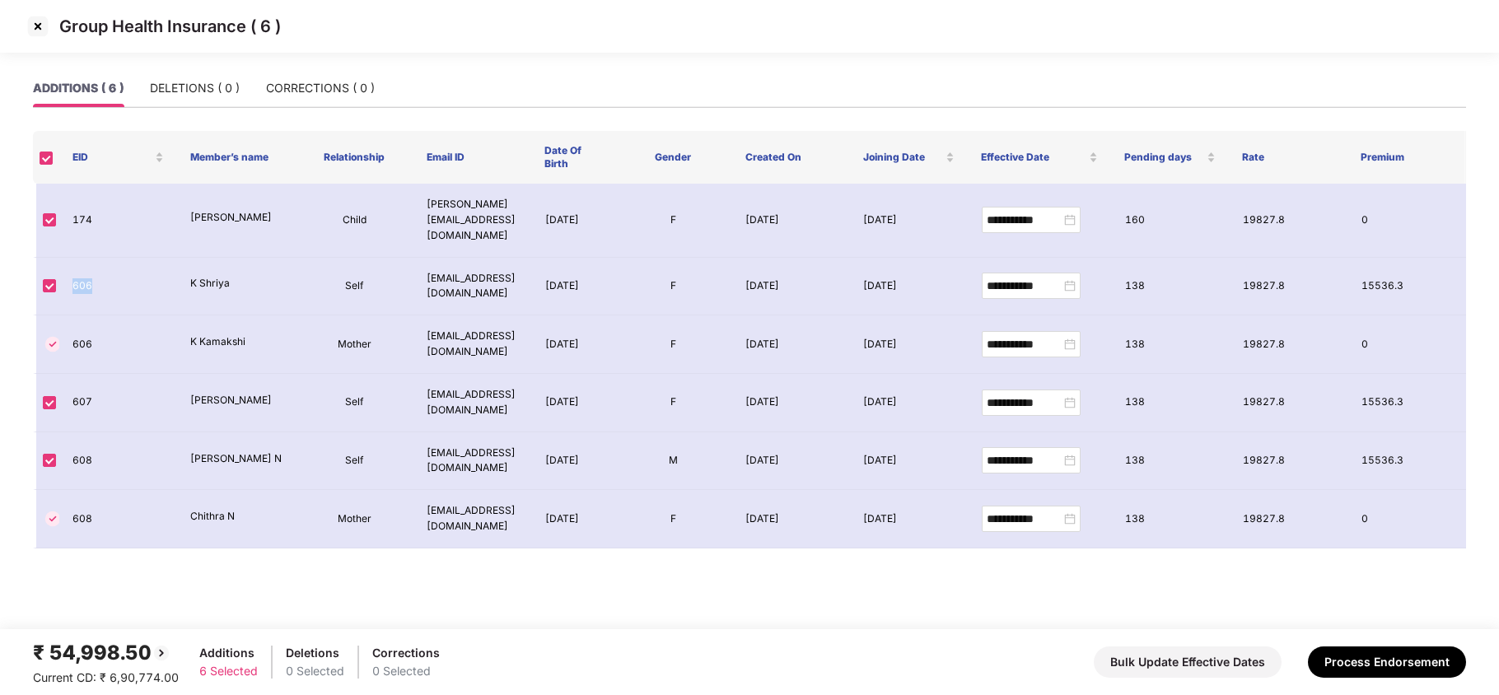
copy td "606"
click at [36, 21] on img at bounding box center [38, 26] width 26 height 26
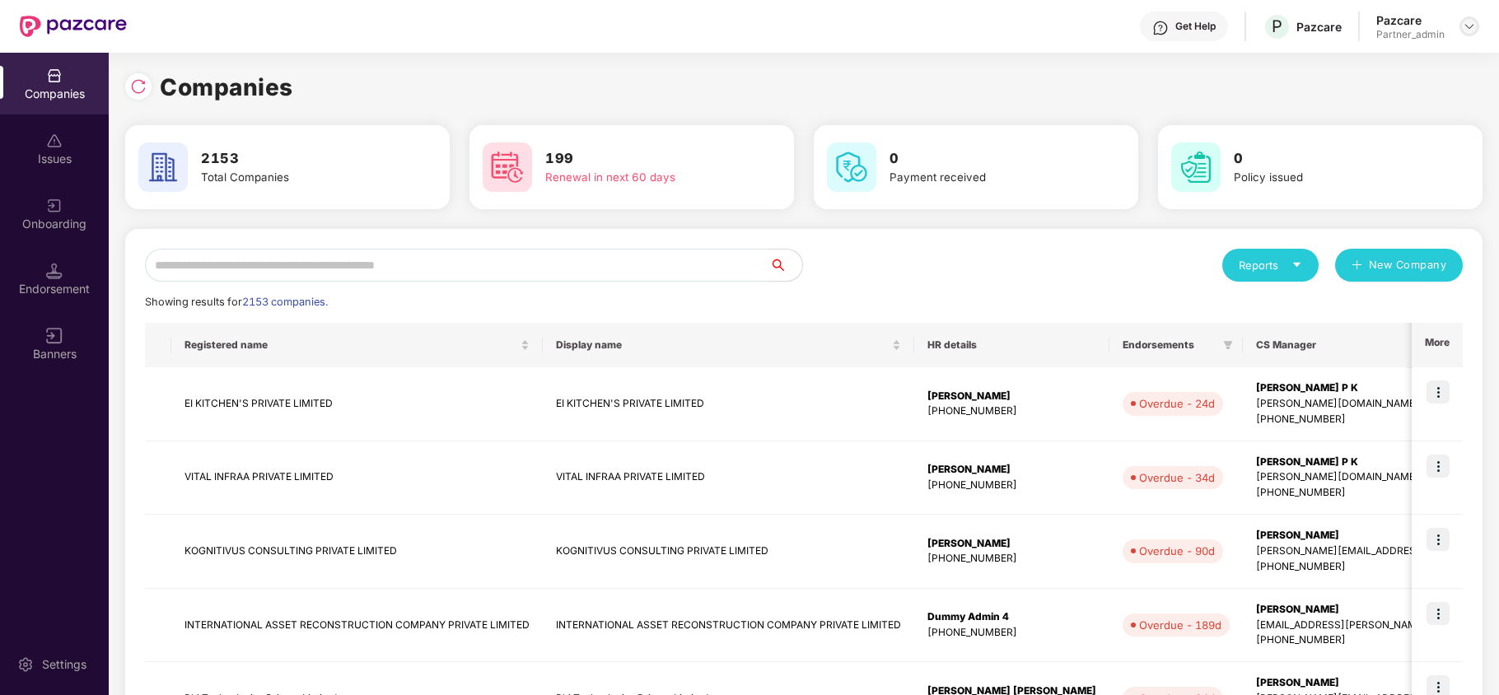
click at [1470, 28] on img at bounding box center [1469, 26] width 13 height 13
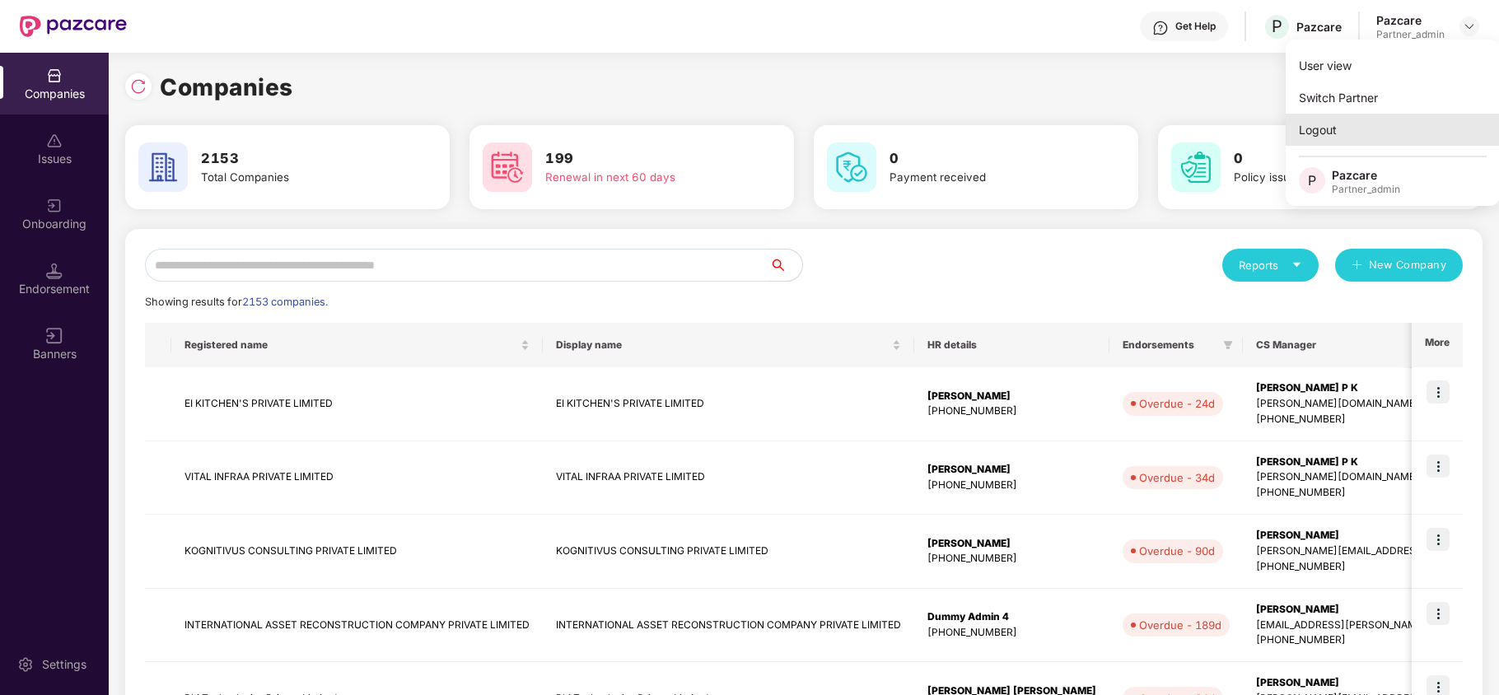
click at [1331, 127] on div "Logout" at bounding box center [1393, 130] width 214 height 32
